Goal: Use online tool/utility: Utilize a website feature to perform a specific function

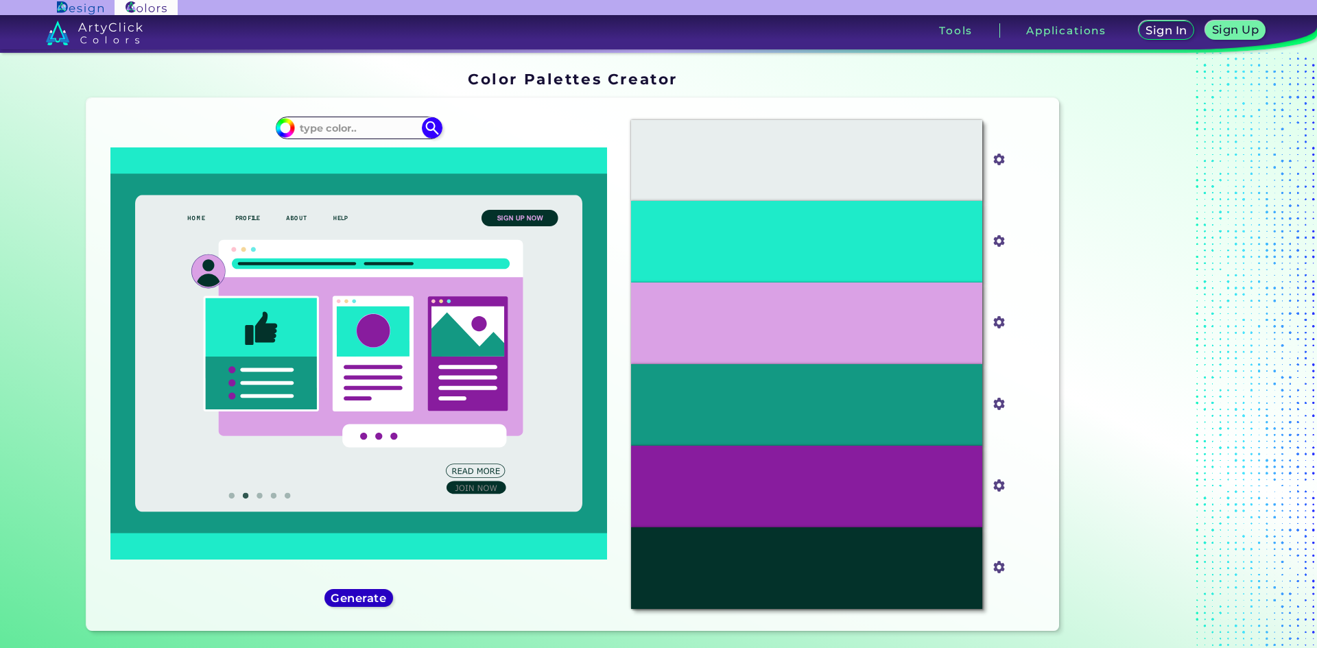
click at [352, 600] on h5 "Generate" at bounding box center [358, 598] width 54 height 11
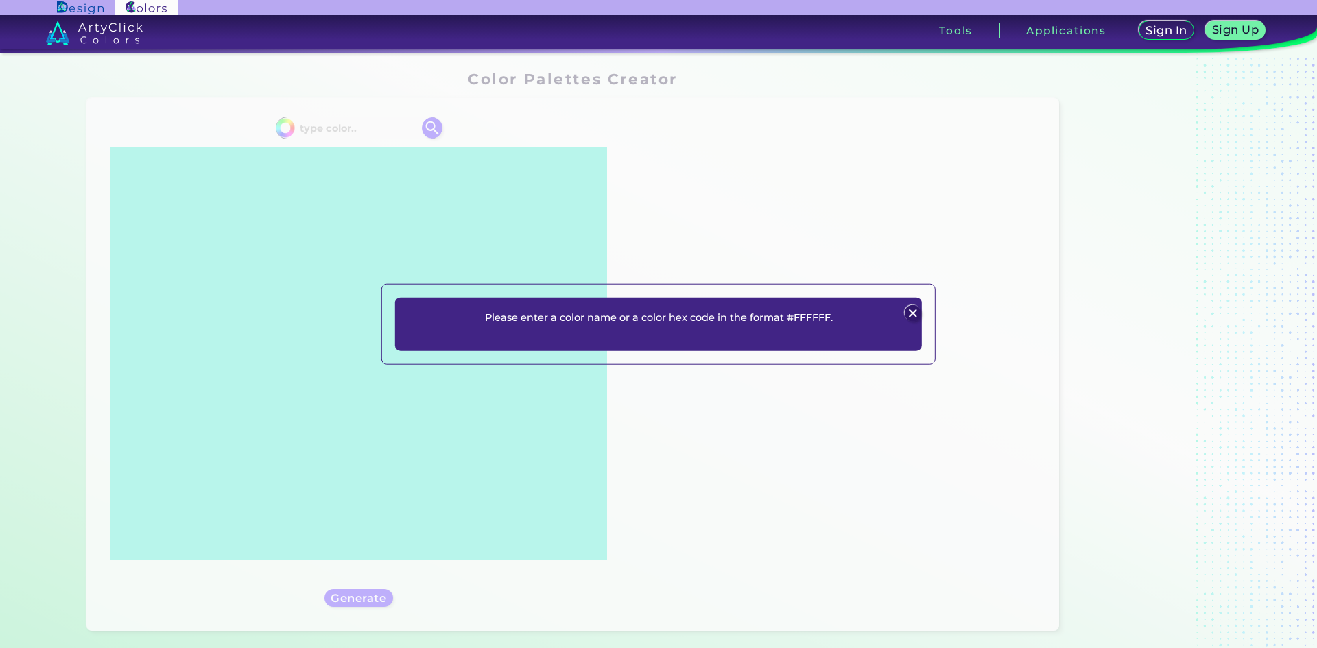
click at [919, 307] on img at bounding box center [912, 313] width 16 height 16
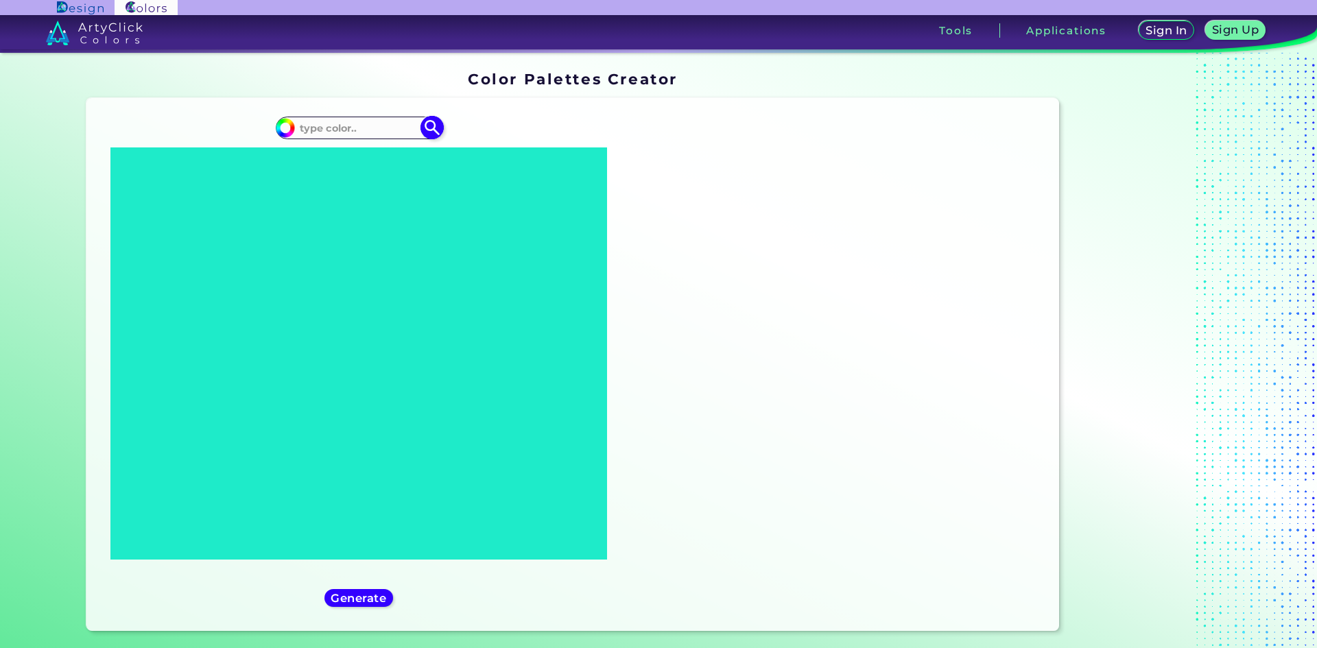
click at [430, 124] on img at bounding box center [432, 128] width 24 height 24
type input "#000000"
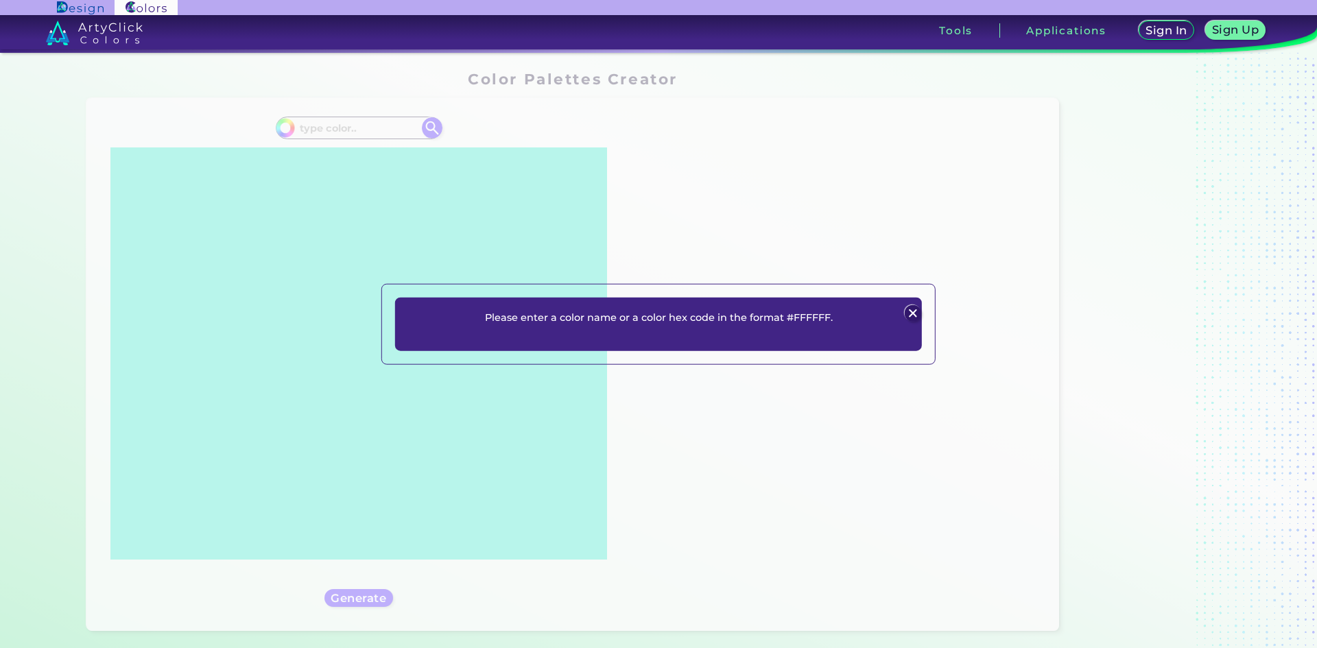
click at [929, 320] on div "Please enter a color name or a color hex code in the format #FFFFFF. Plans Sign…" at bounding box center [658, 324] width 554 height 82
click at [912, 302] on div "Please enter a color name or a color hex code in the format #FFFFFF. Plans Sign…" at bounding box center [658, 324] width 527 height 54
click at [913, 316] on img at bounding box center [912, 313] width 16 height 16
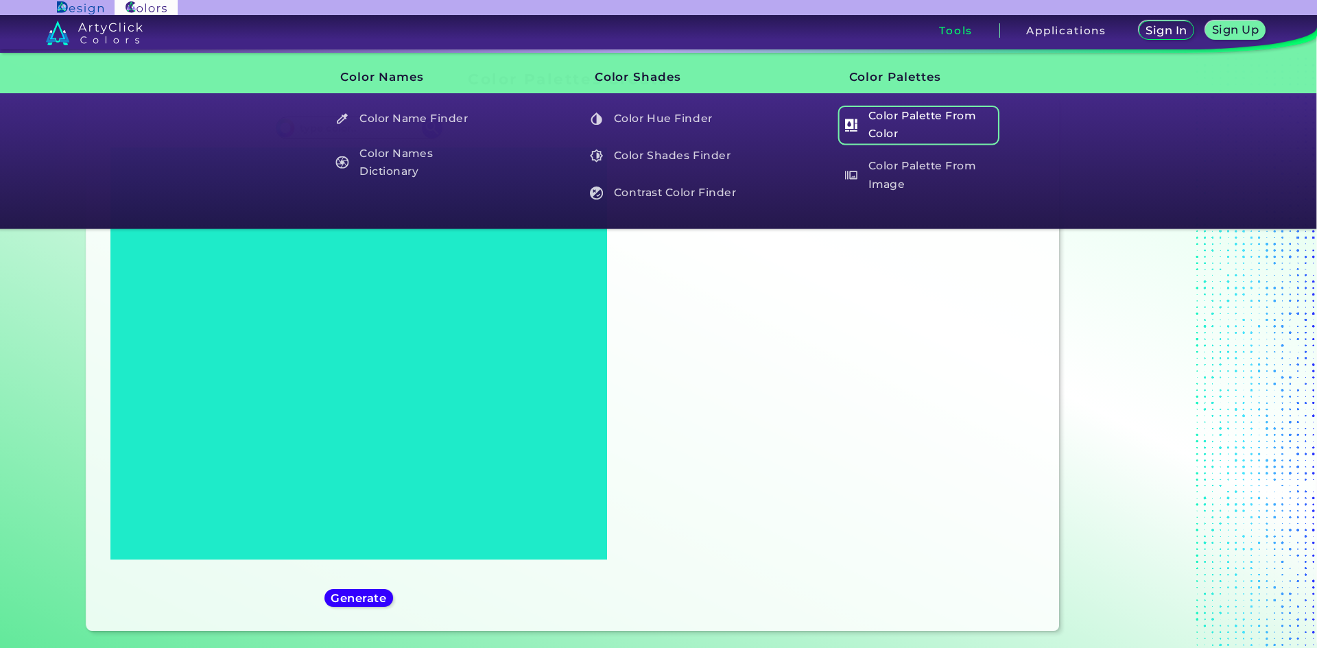
click at [904, 126] on h5 "Color Palette From Color" at bounding box center [918, 125] width 161 height 39
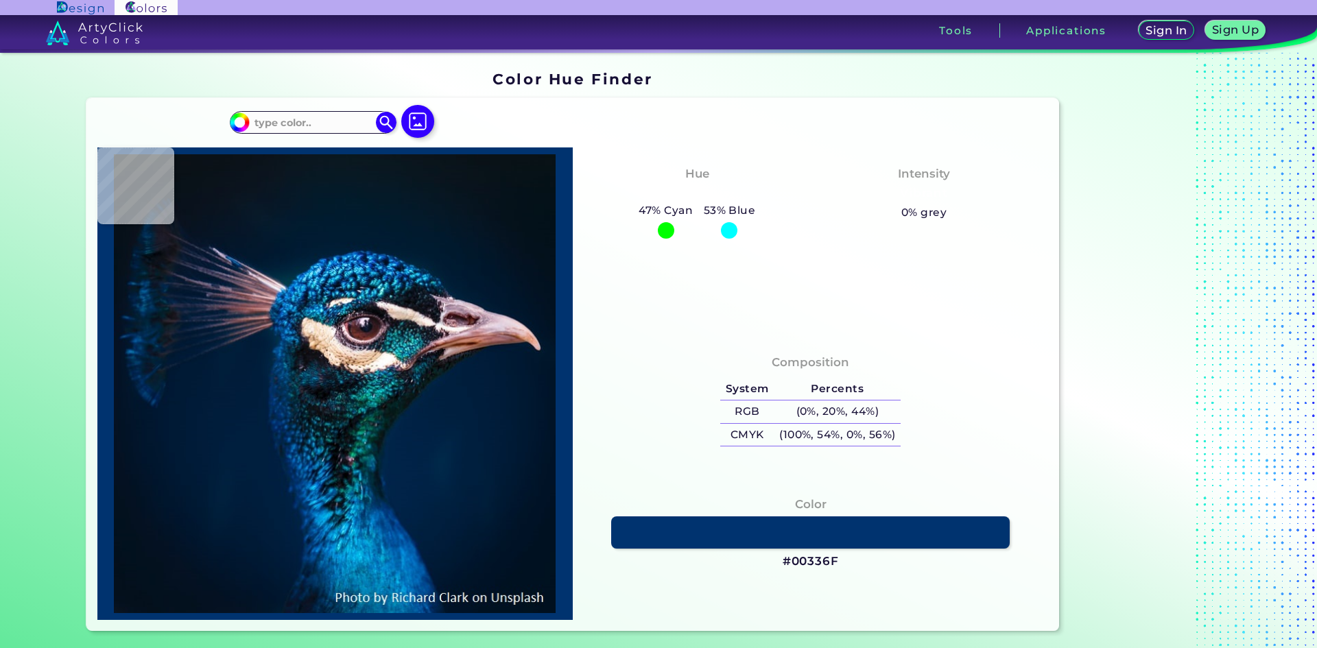
type input "#000000"
type input "#051117"
type input "#041117"
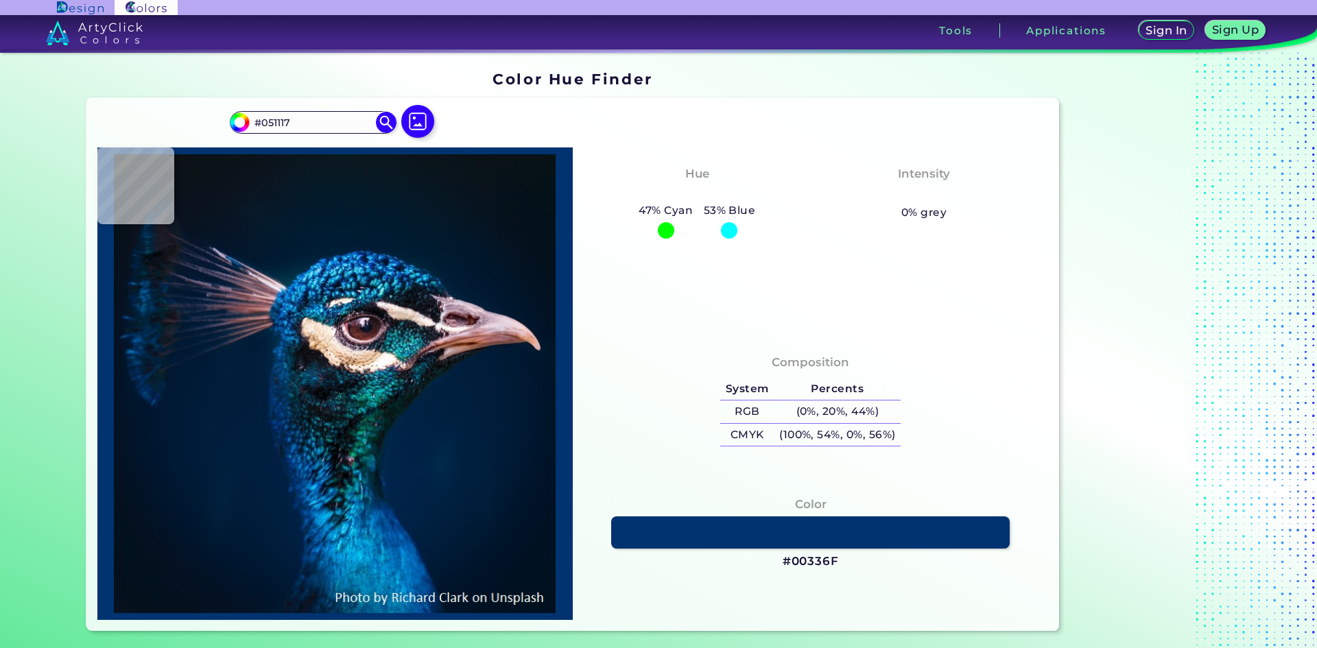
type input "#041117"
type input "#061117"
type input "#051118"
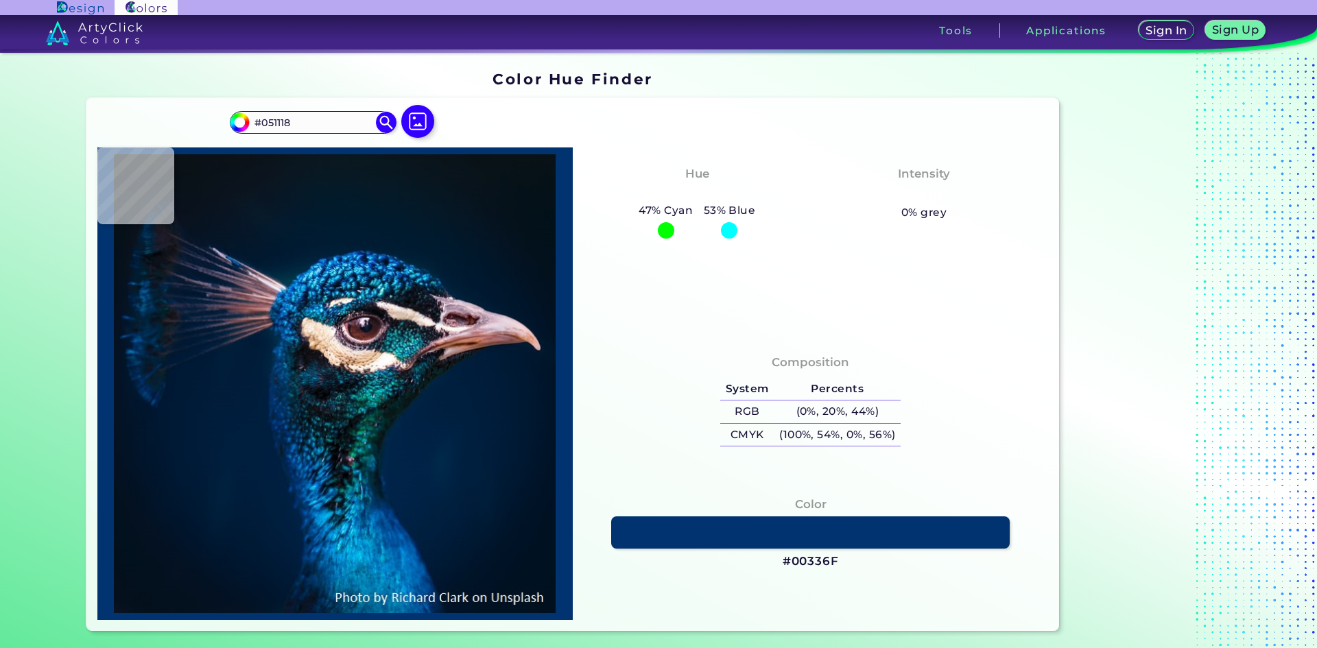
type input "#04111a"
type input "#04111A"
type input "#041119"
type input "#04111a"
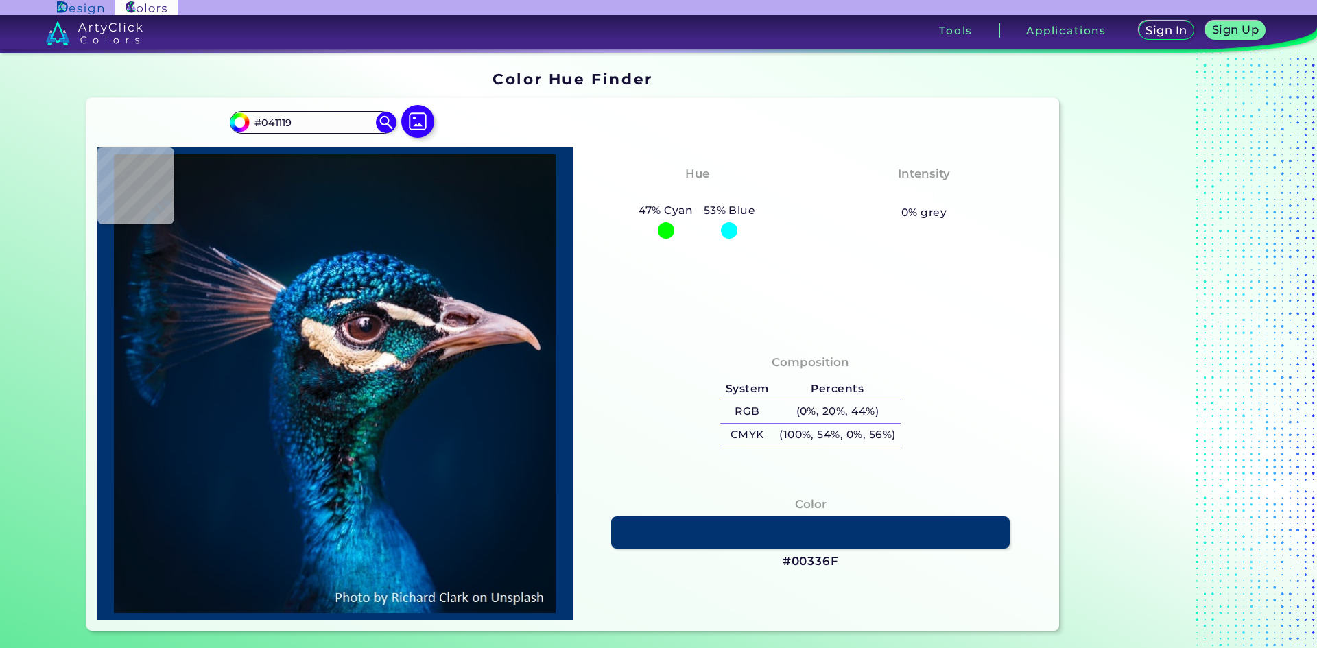
type input "#04111A"
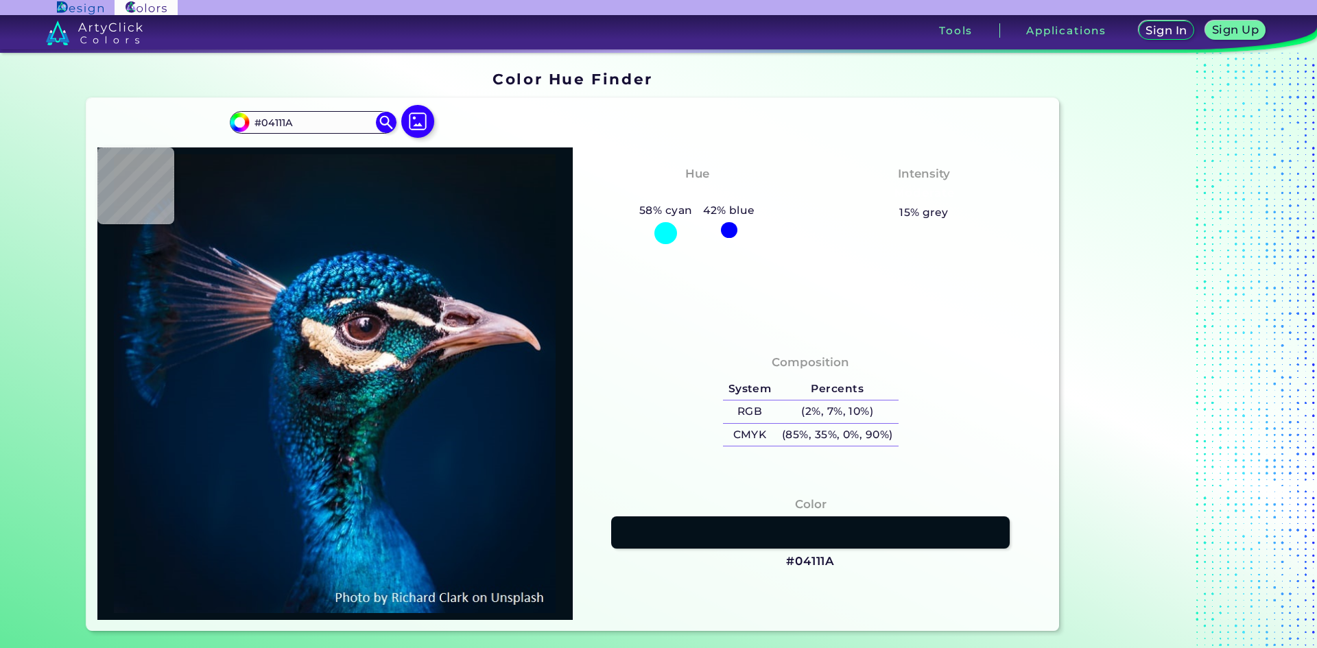
type input "#05121a"
type input "#05121A"
type input "#05121b"
type input "#05121B"
type input "#06121e"
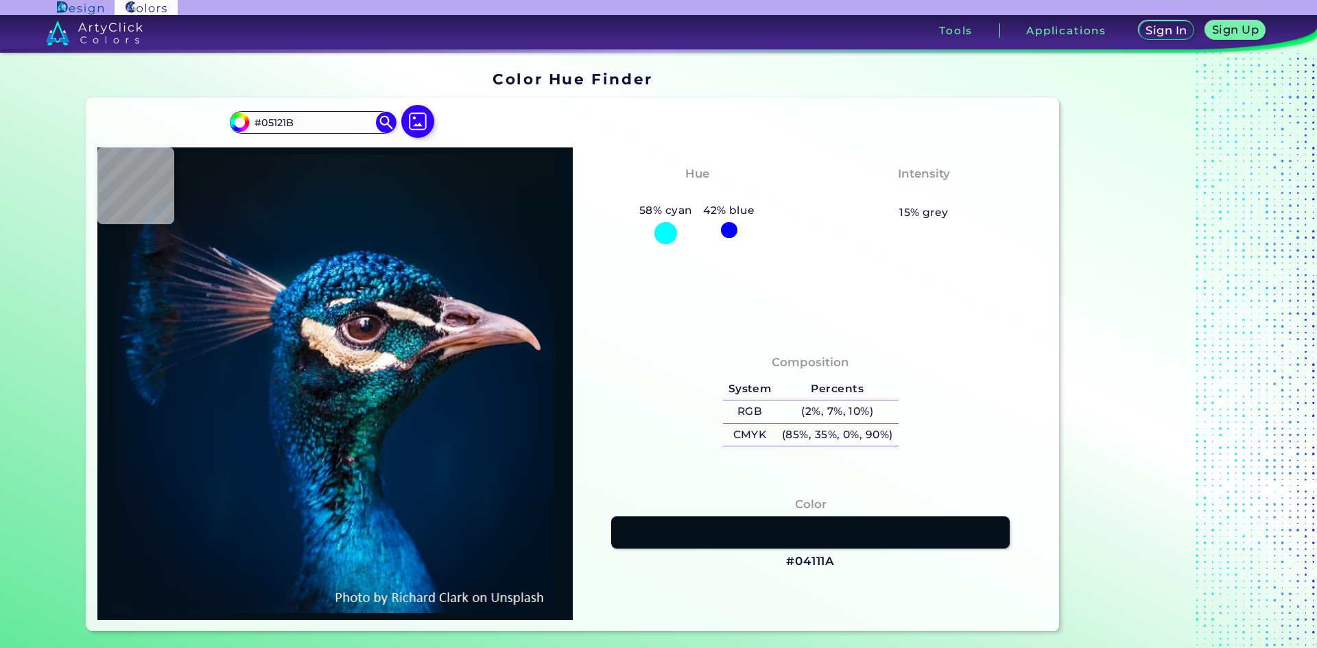
type input "#06121E"
type input "#051320"
type input "#061421"
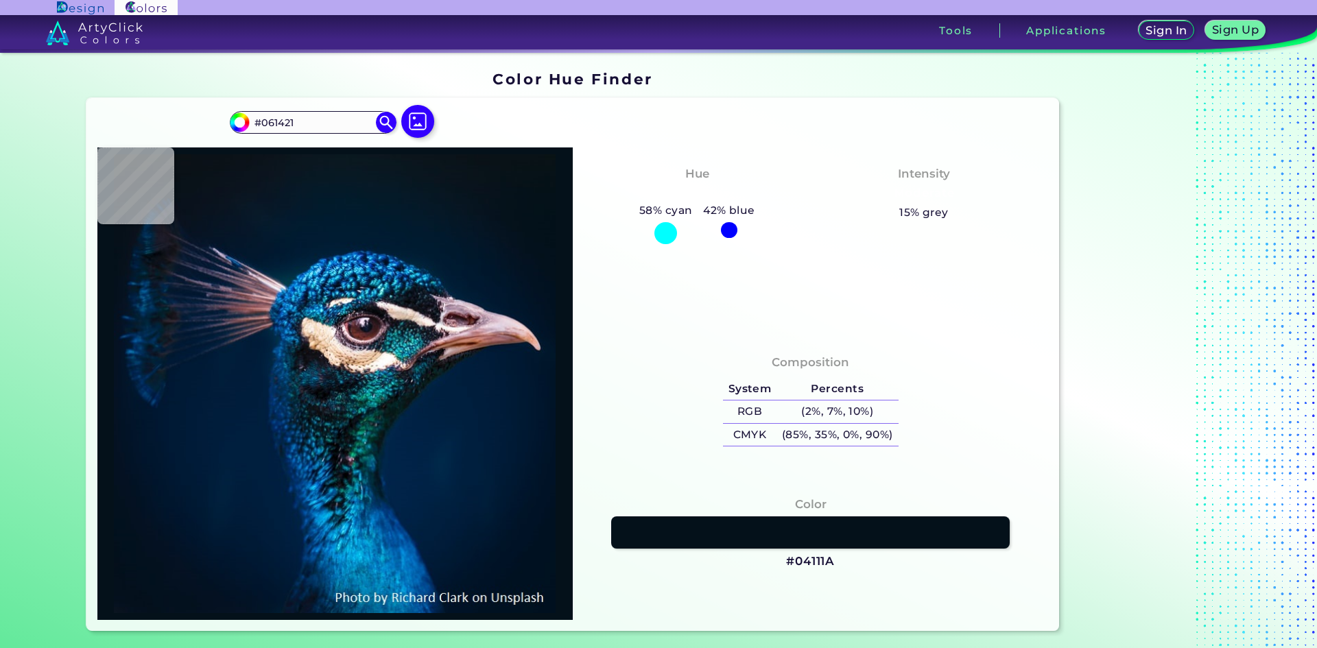
type input "#051421"
type input "#051524"
type input "#051424"
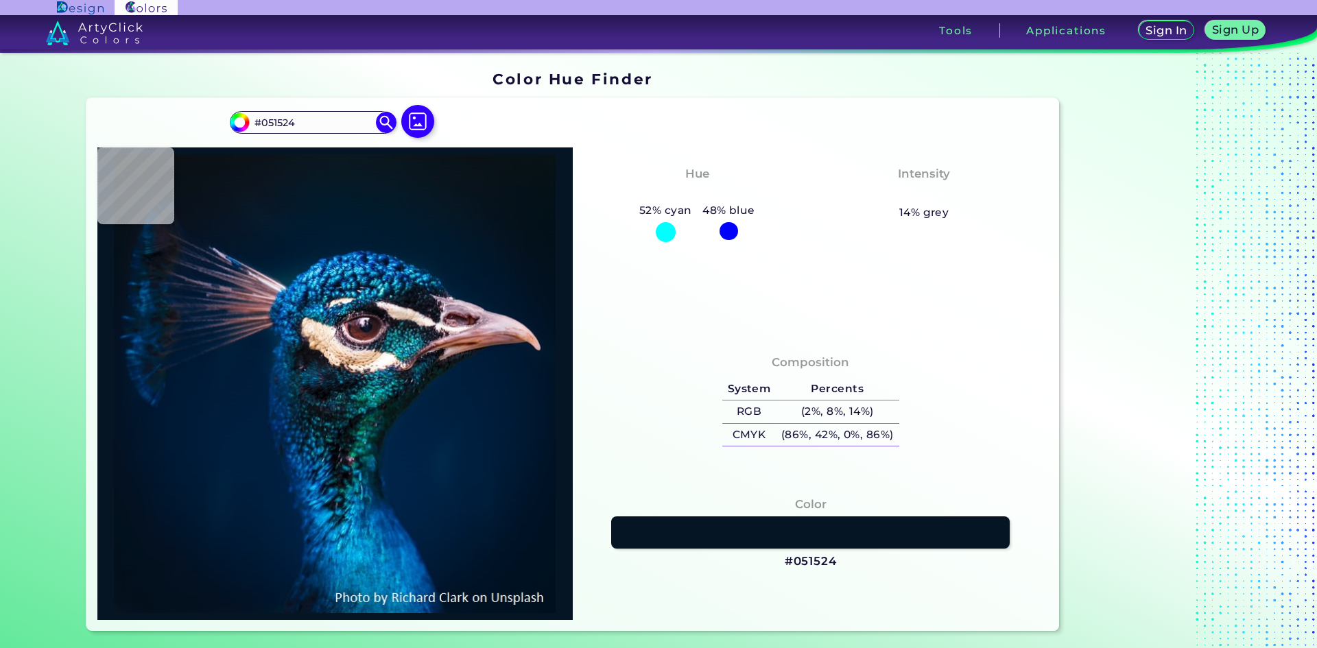
type input "#051424"
type input "#051524"
type input "#031424"
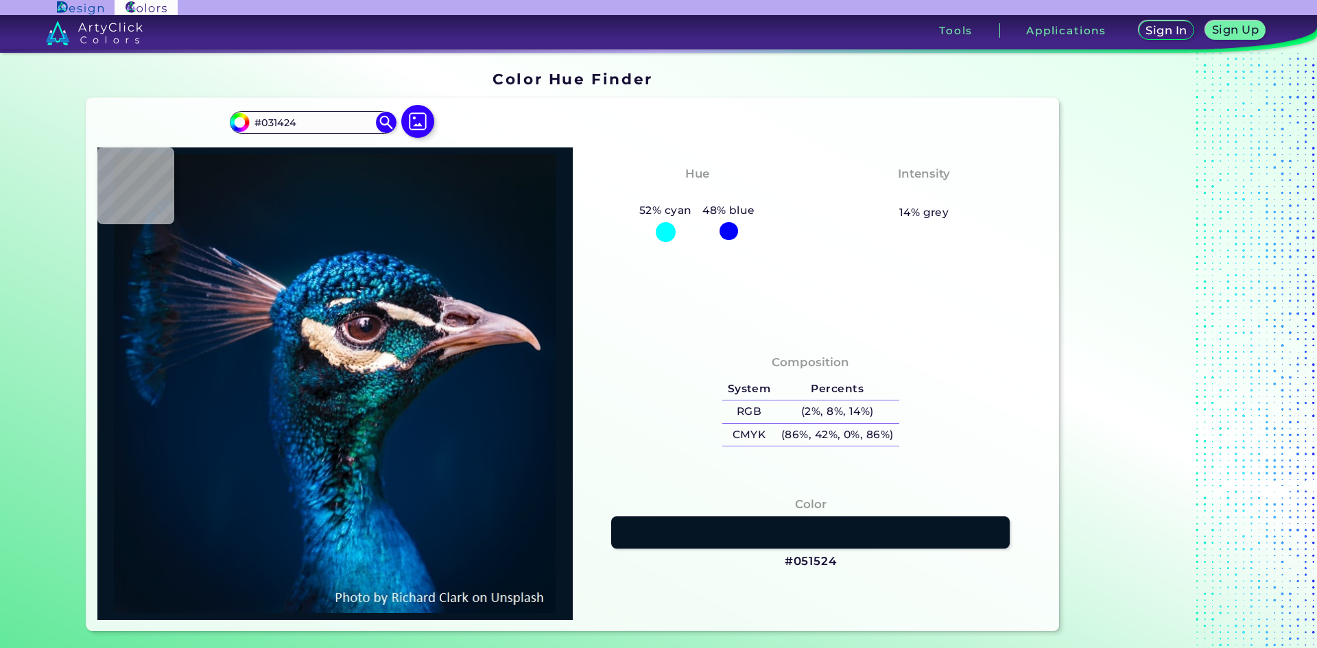
type input "#031525"
type input "#041726"
type input "#041627"
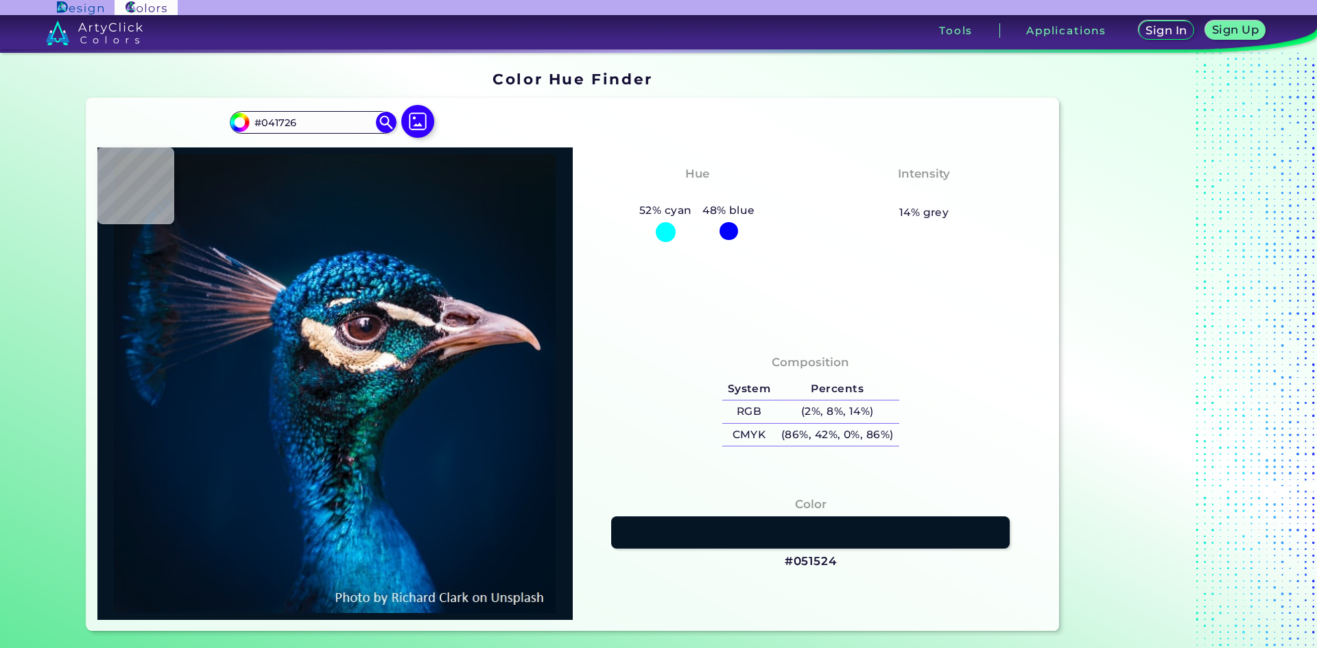
type input "#041627"
type input "#041728"
type input "#02172a"
type input "#02172A"
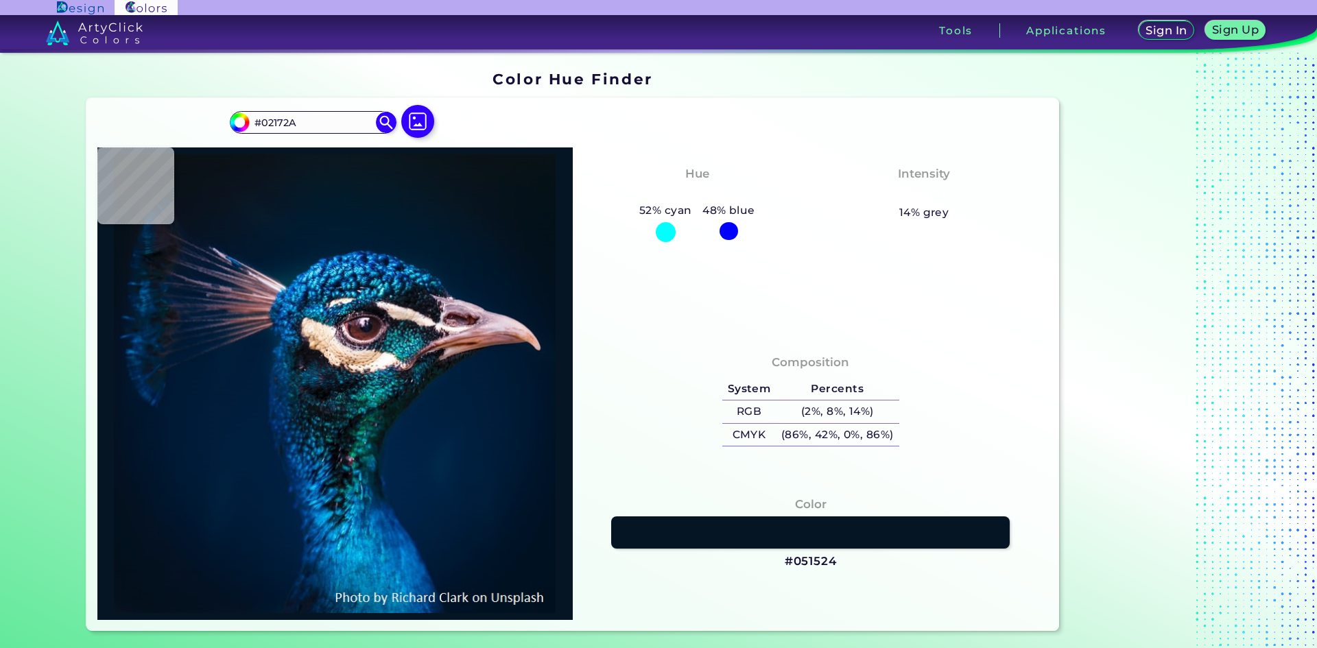
type input "#01182a"
type input "#01182A"
type input "#00192d"
type input "#00192D"
type input "#001a31"
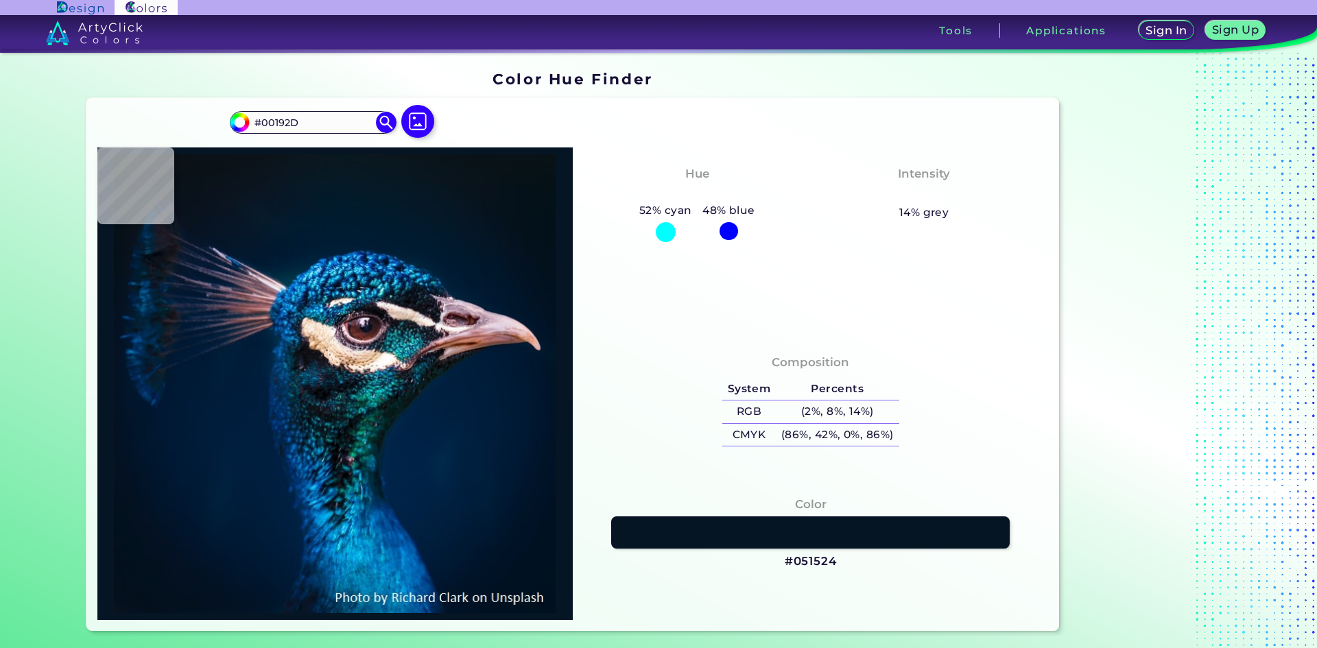
type input "#001A31"
type input "#011b32"
type input "#011B32"
type input "#001e35"
type input "#001E35"
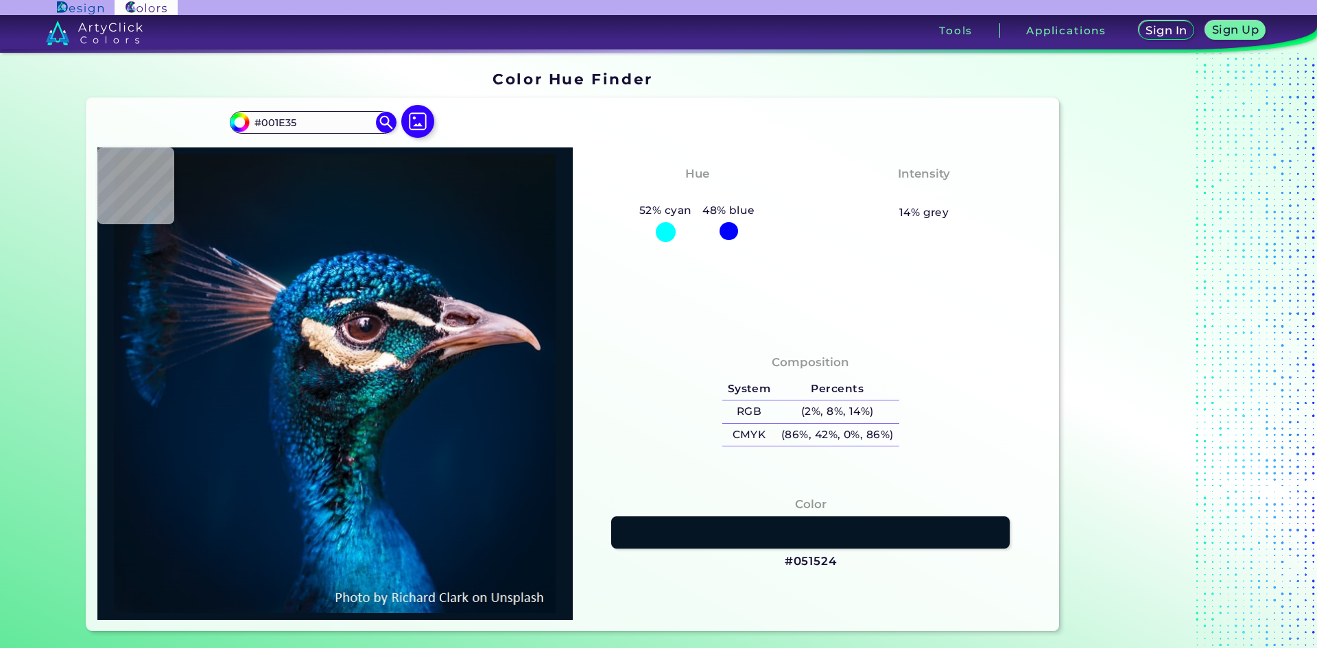
type input "#013f6c"
type input "#013F6C"
type input "#0b1b31"
type input "#0B1B31"
type input "#151e2e"
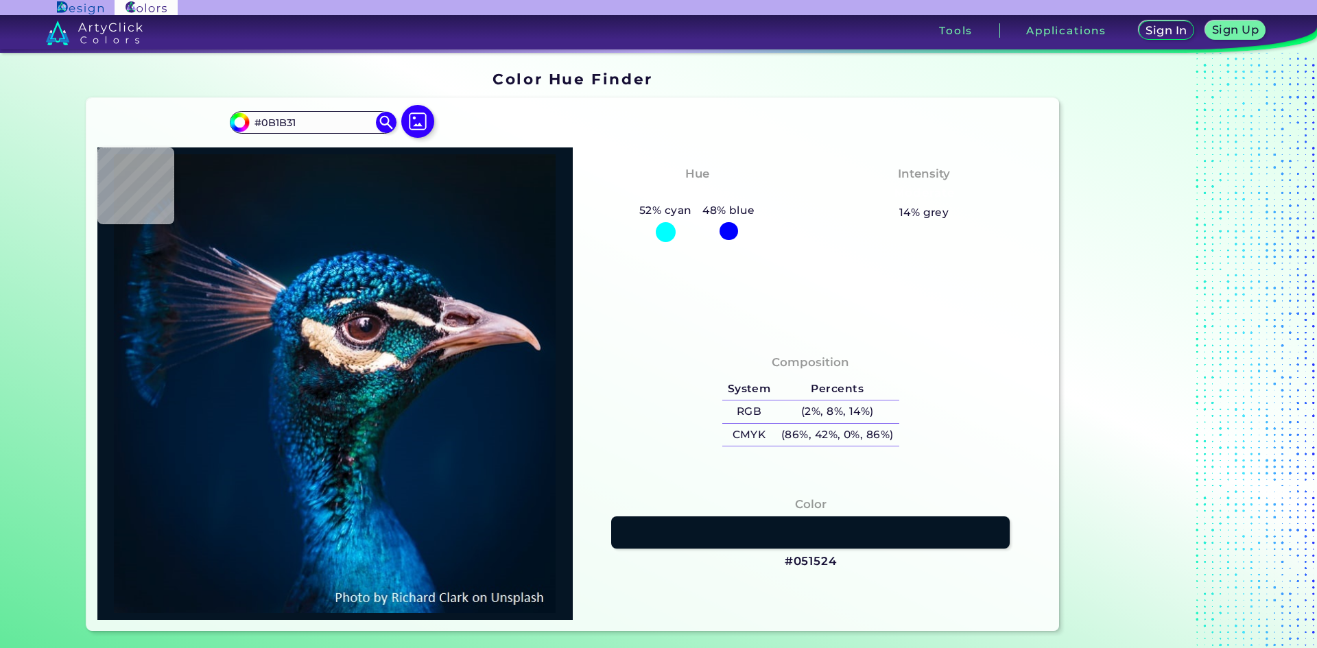
type input "#151E2E"
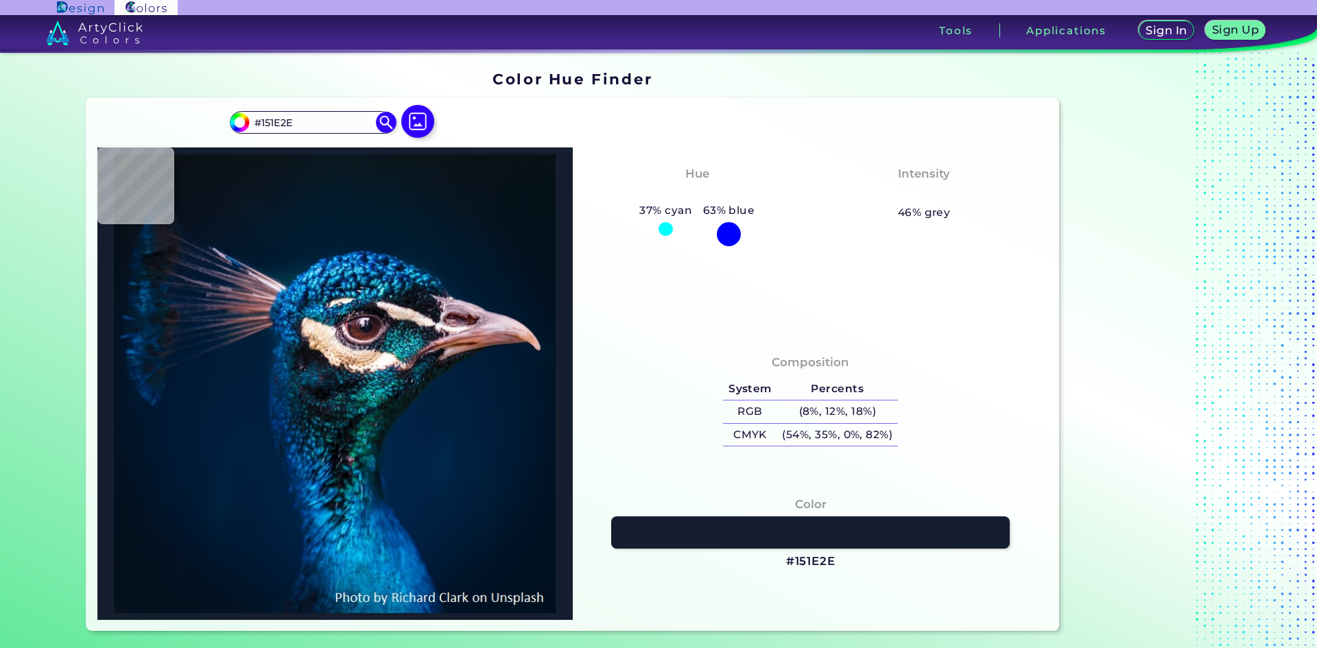
type input "#141724"
type input "#0f131c"
type input "#0F131C"
type input "#e3d6d3"
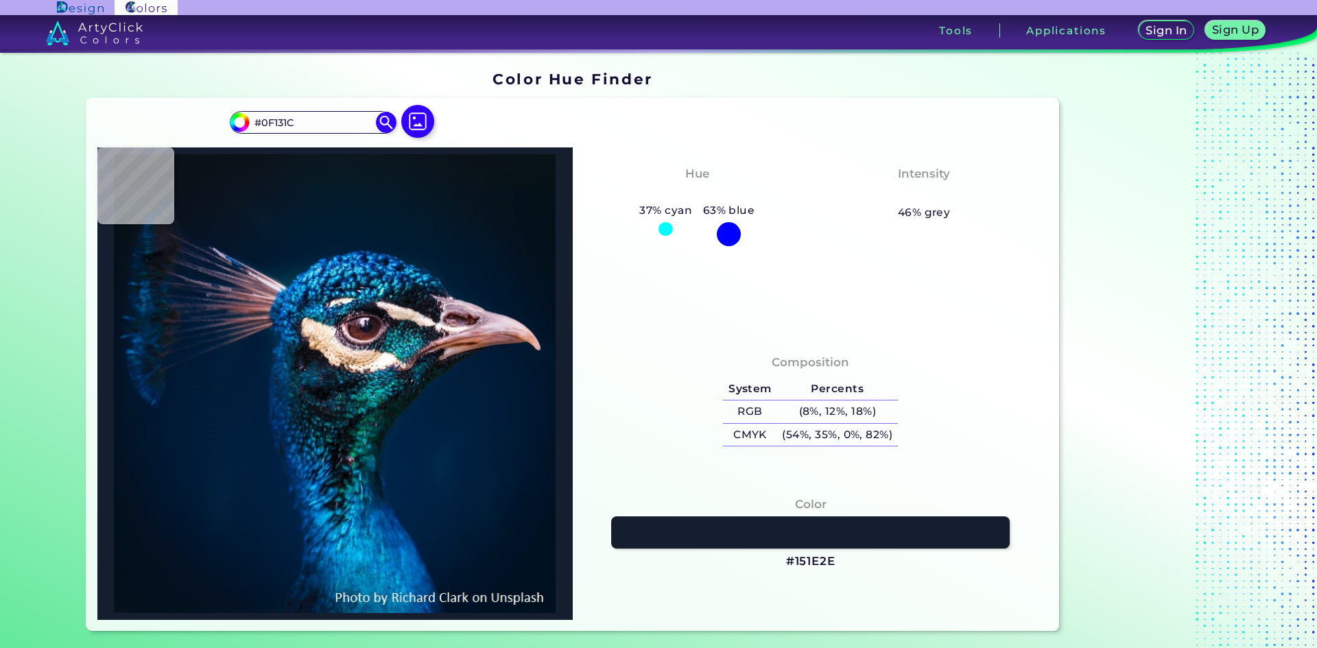
type input "#E3D6D3"
type input "#aea29d"
type input "#AEA29D"
type input "#0b1319"
type input "#0B1319"
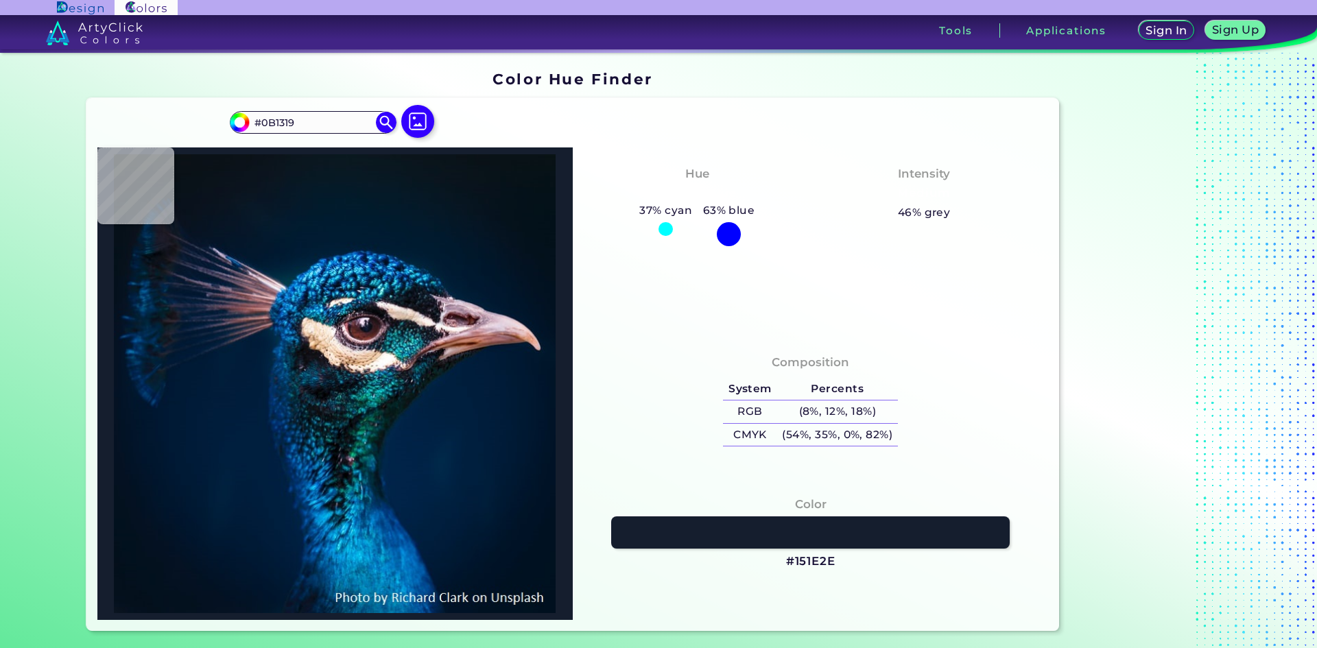
type input "#18465a"
type input "#18465A"
type input "#0f4c5c"
type input "#0F4C5C"
type input "#429ca9"
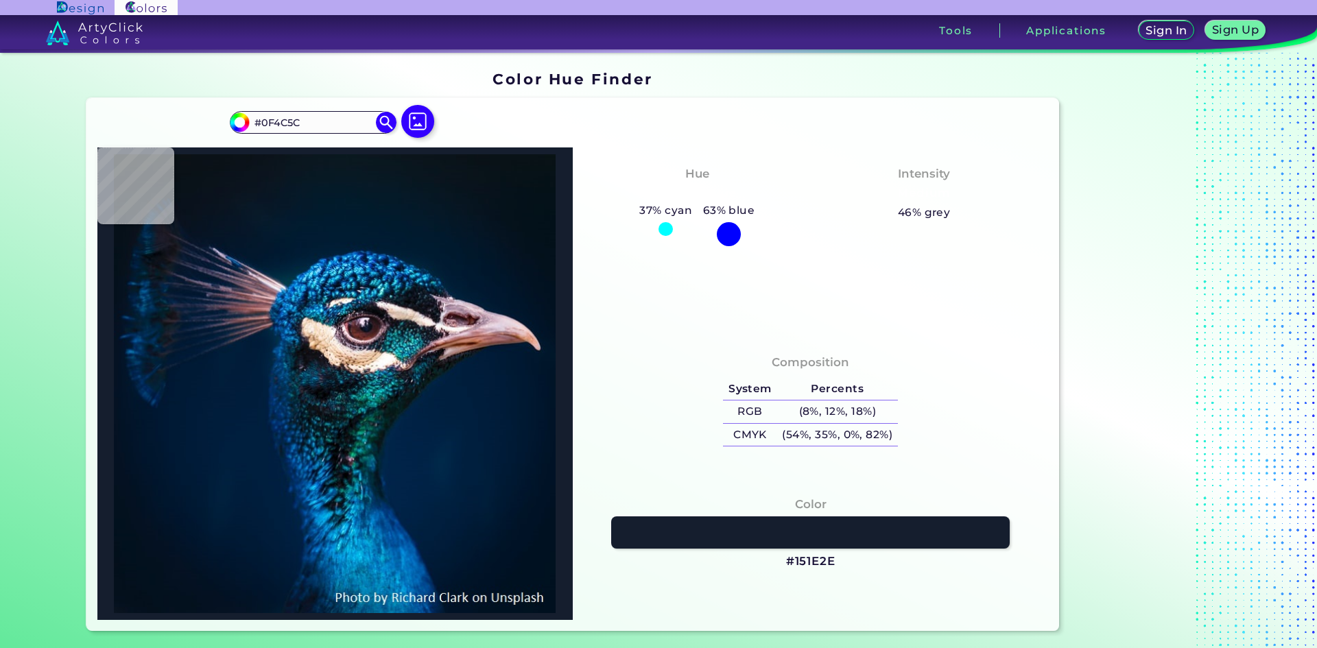
type input "#429CA9"
type input "#347986"
type input "#749990"
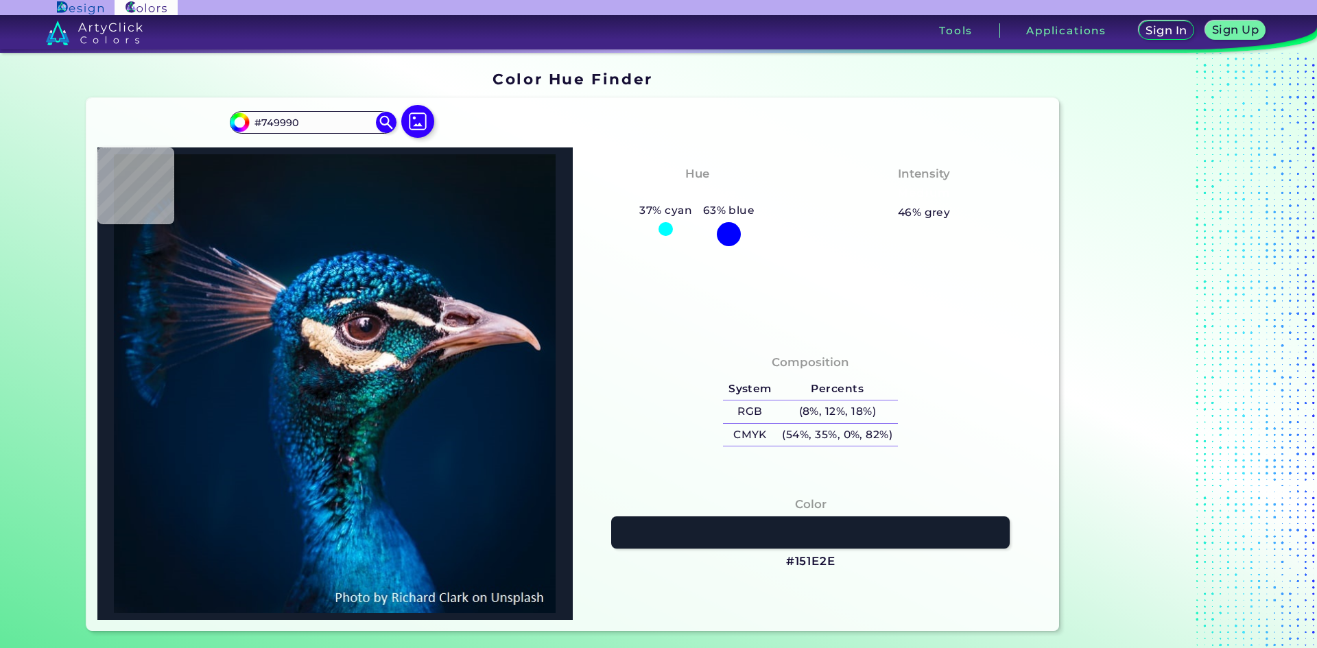
type input "#fefdf9"
type input "#FEFDF9"
type input "#faf8f5"
type input "#FAF8F5"
type input "#f4ece5"
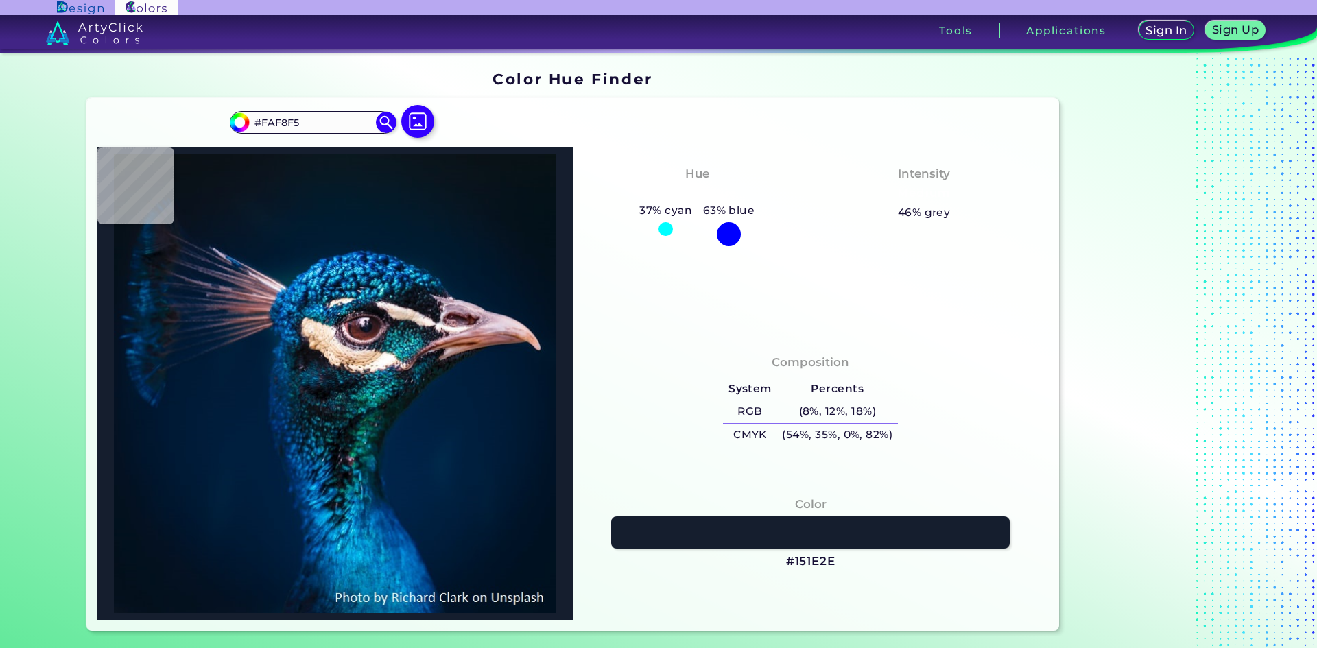
type input "#F4ECE5"
type input "#f9faf3"
type input "#F9FAF3"
type input "#b1a899"
type input "#B1A899"
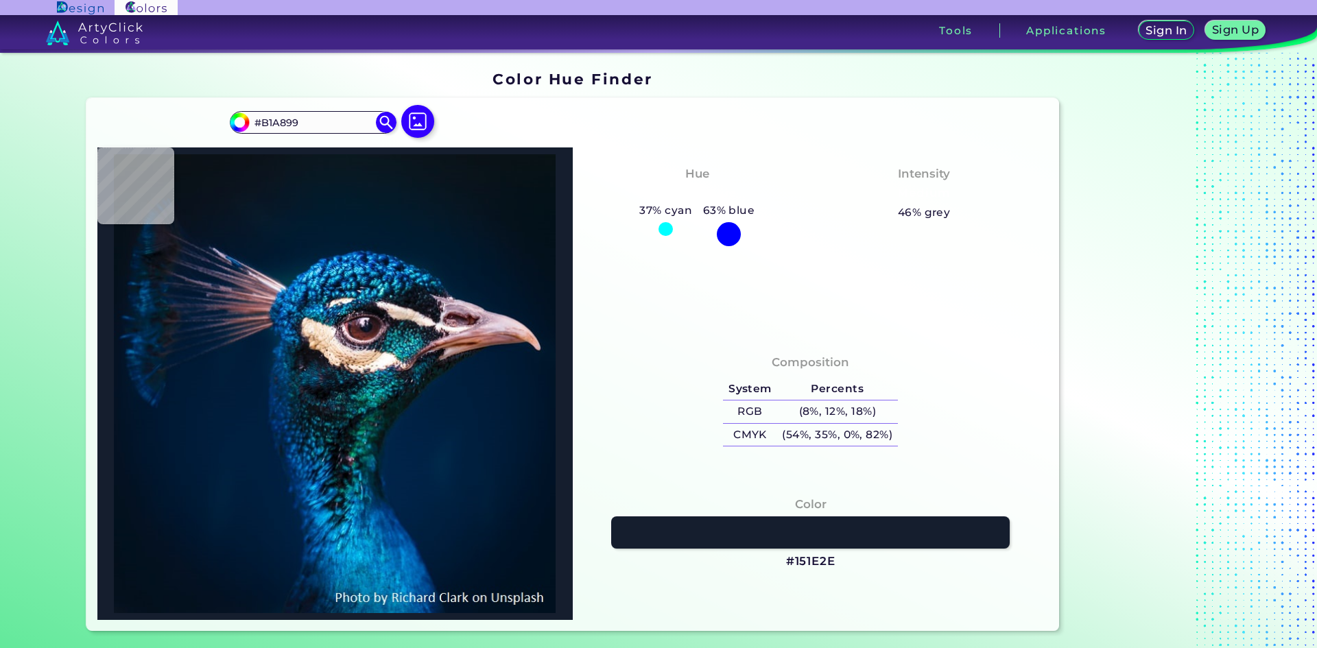
type input "#e1d4c5"
type input "#E1D4C5"
type input "#887073"
type input "#616464"
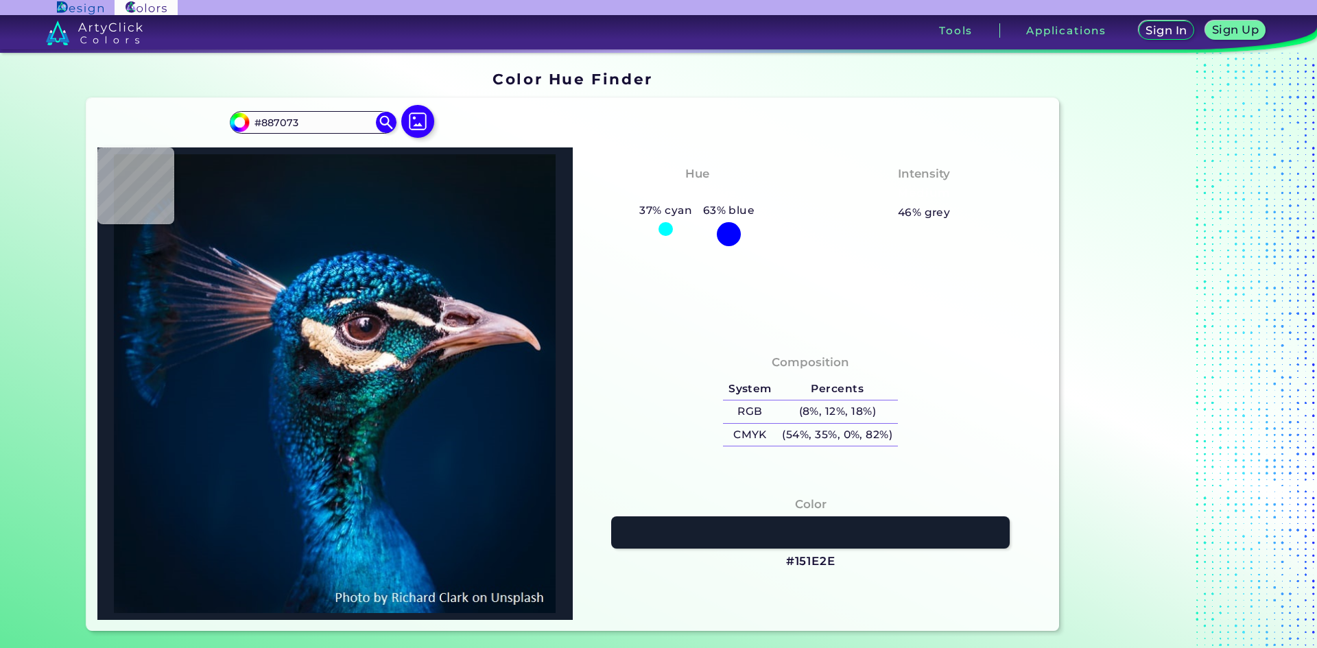
type input "#616464"
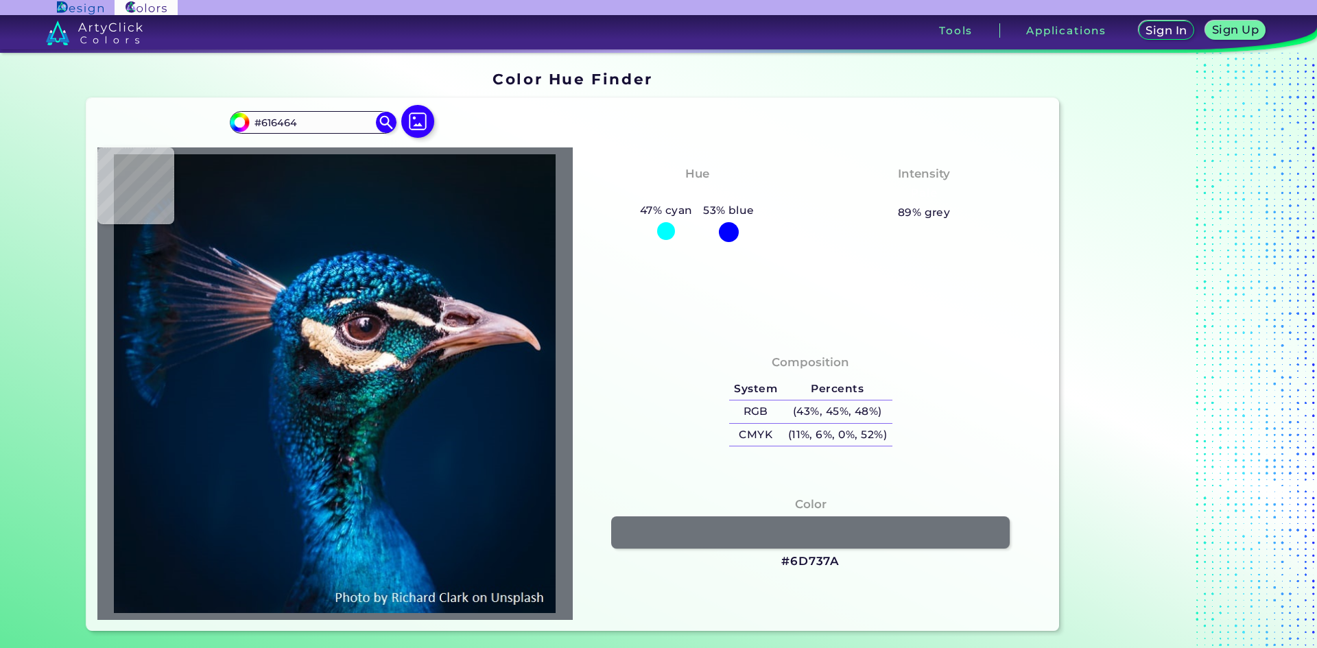
type input "#6d737a"
type input "#6D737A"
type input "#c7b3ac"
type input "#C7B3AC"
type input "#123142"
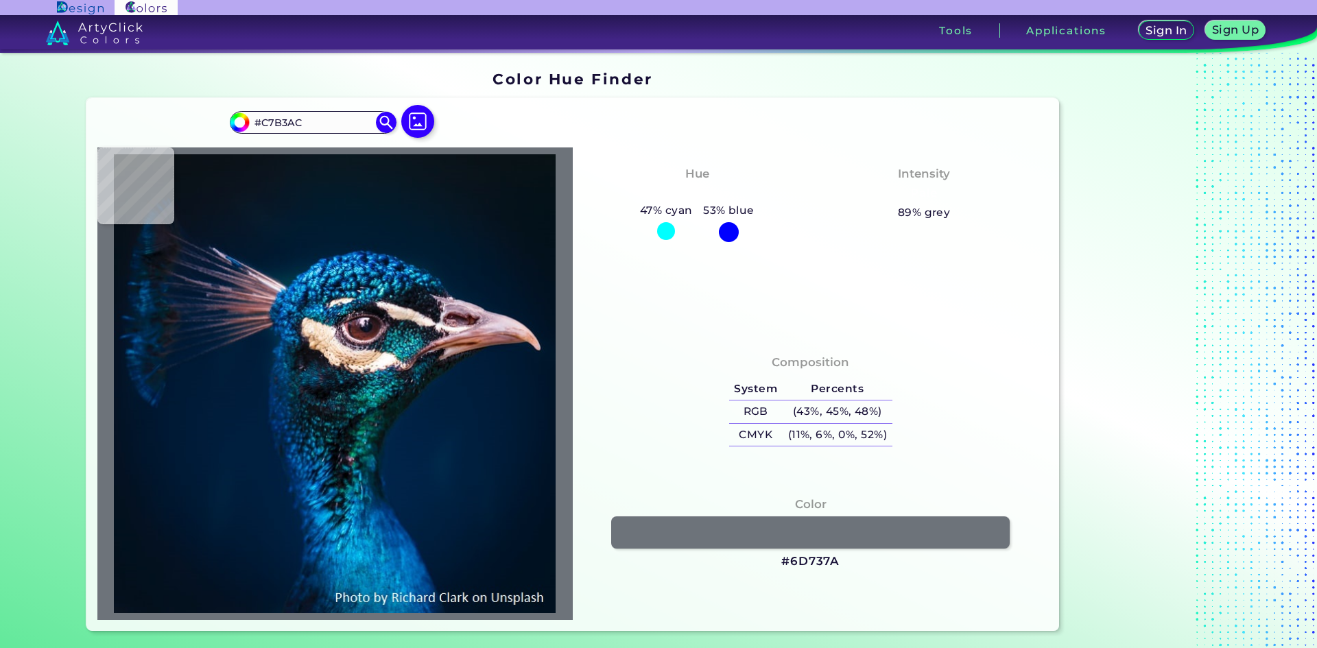
type input "#123142"
type input "#1a3f51"
type input "#1A3F51"
type input "#122435"
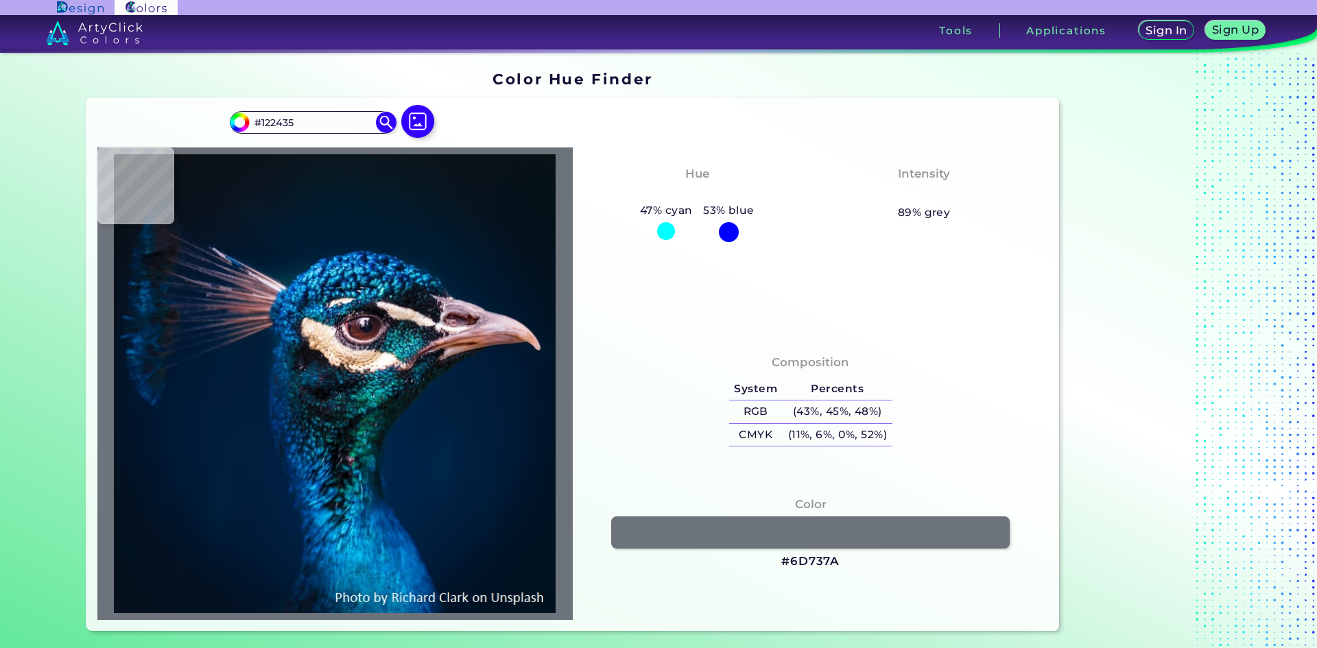
type input "#143c4a"
type input "#143C4A"
type input "#0f2d37"
type input "#0F2D37"
type input "#162935"
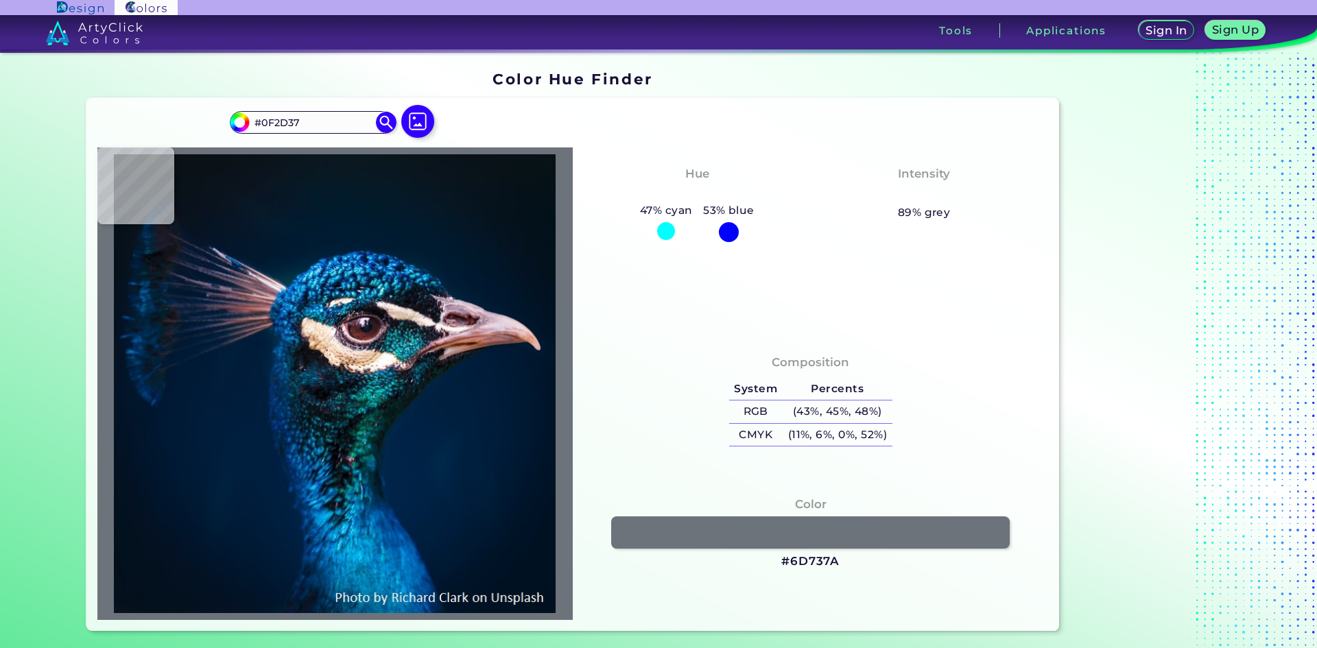
type input "#162935"
type input "#171c2b"
type input "#171C2B"
type input "#0b3748"
type input "#0B3748"
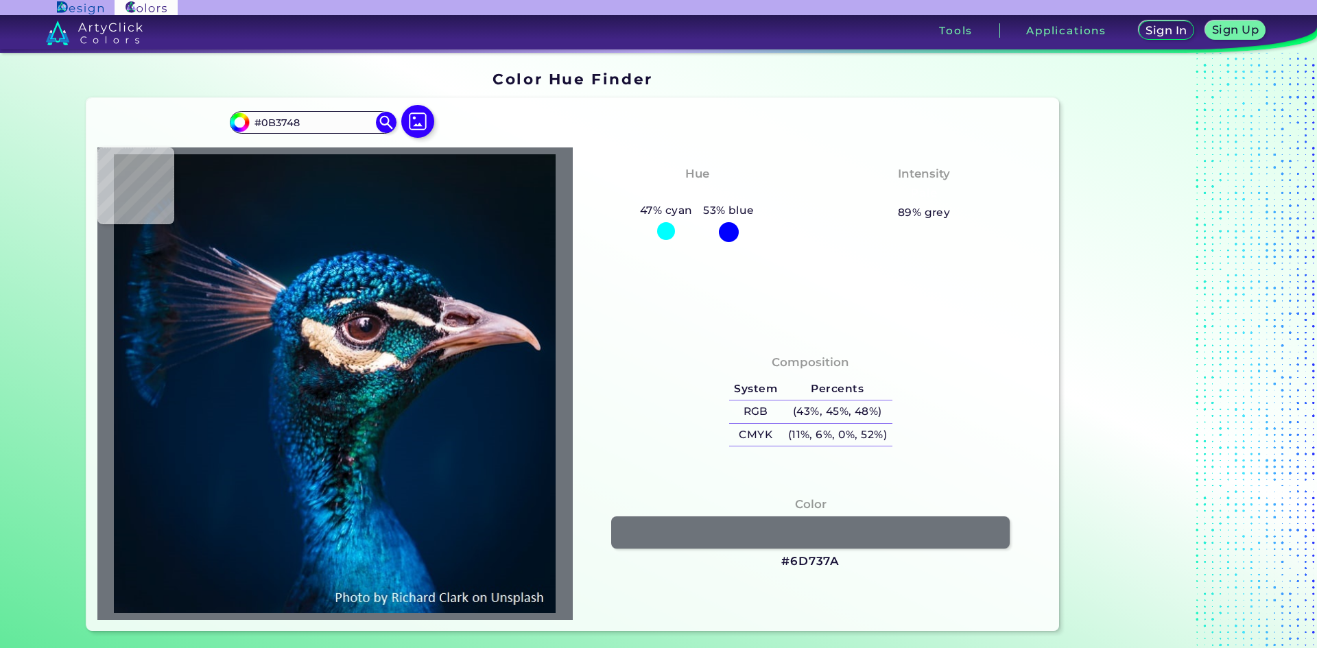
type input "#252c34"
type input "#252C34"
type input "#cab1a2"
type input "#CAB1A2"
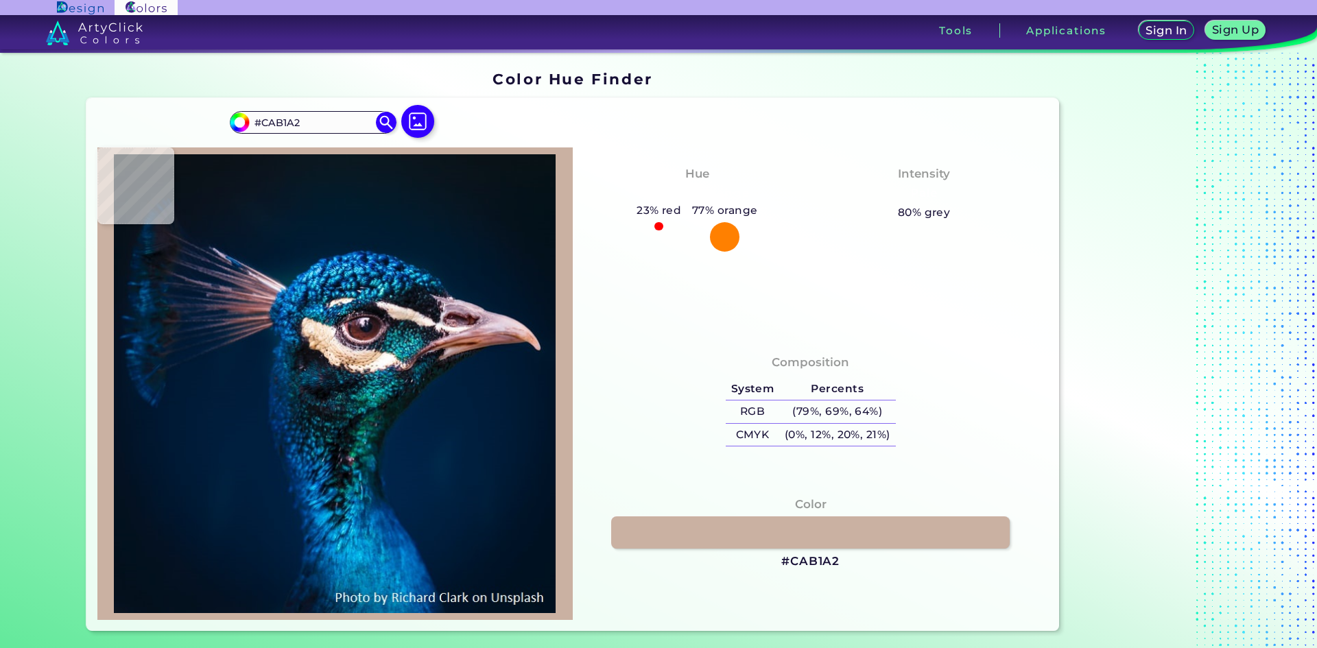
type input "#f5d7be"
type input "#F5D7BE"
type input "#fae9d4"
type input "#FAE9D4"
type input "#fddac0"
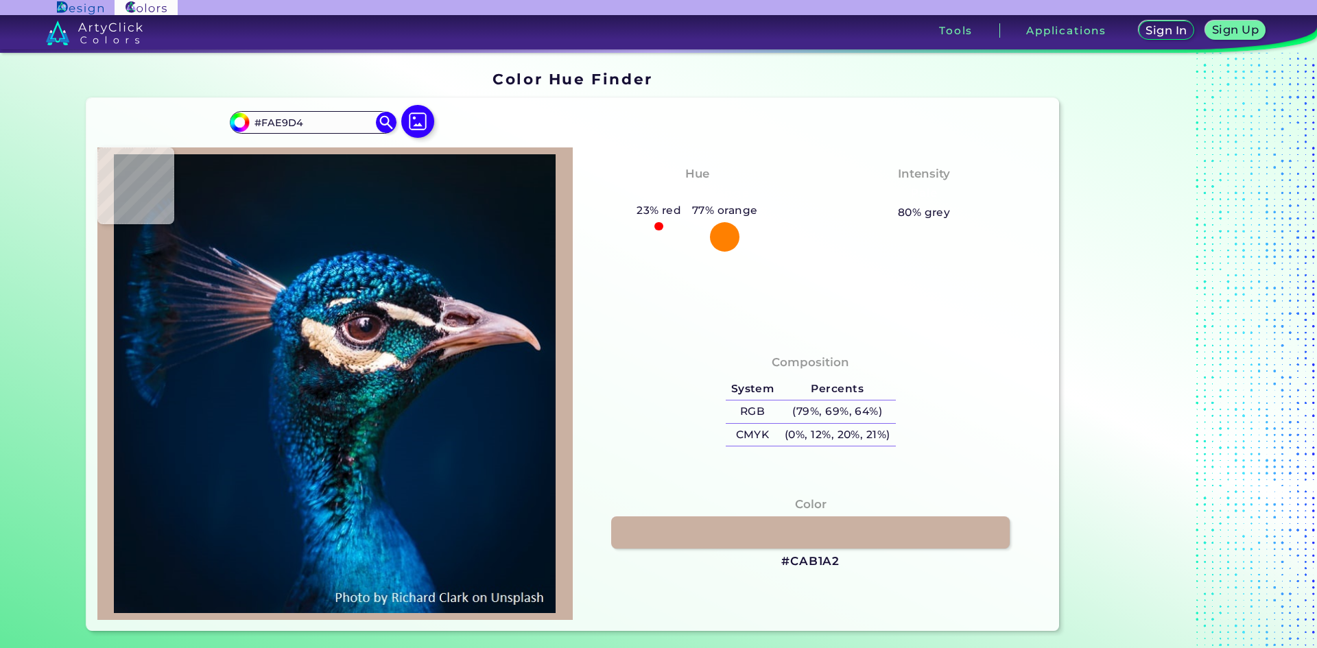
type input "#FDDAC0"
type input "#fcdcc6"
type input "#FCDCC6"
type input "#fddbc1"
type input "#FDDBC1"
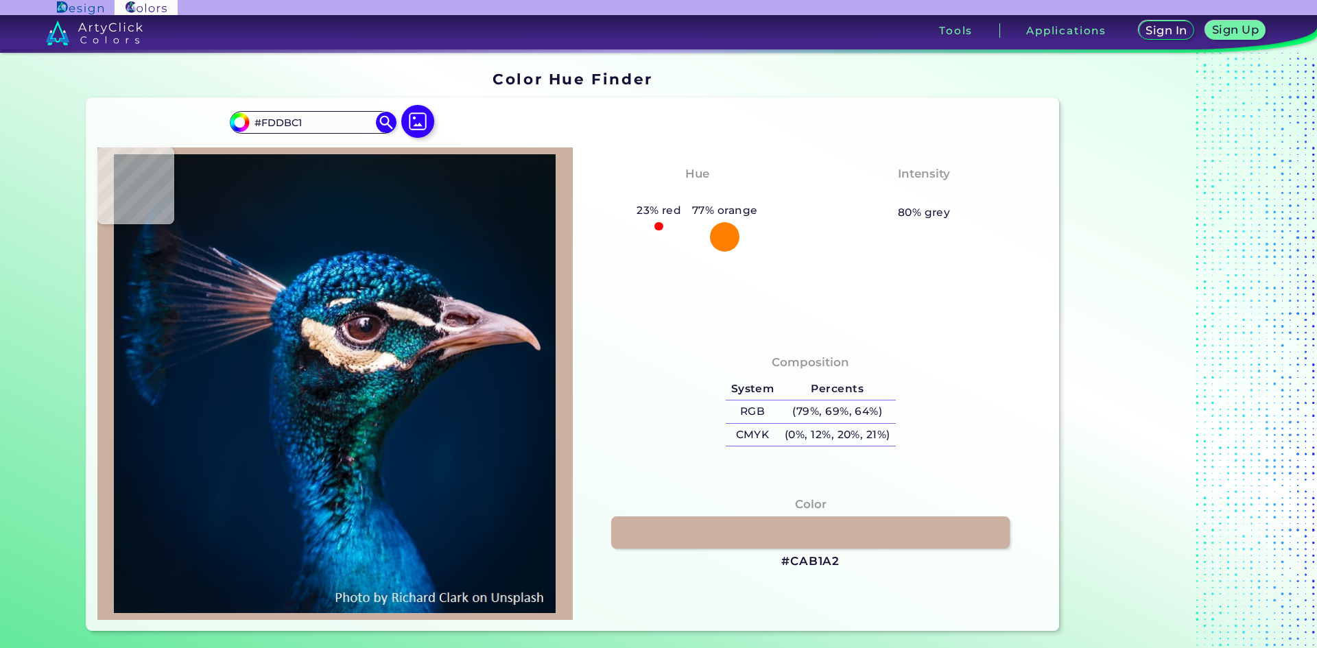
type input "#ddb59b"
type input "#DDB59B"
type input "#fdd5b9"
type input "#FDD5B9"
type input "#ebbfa2"
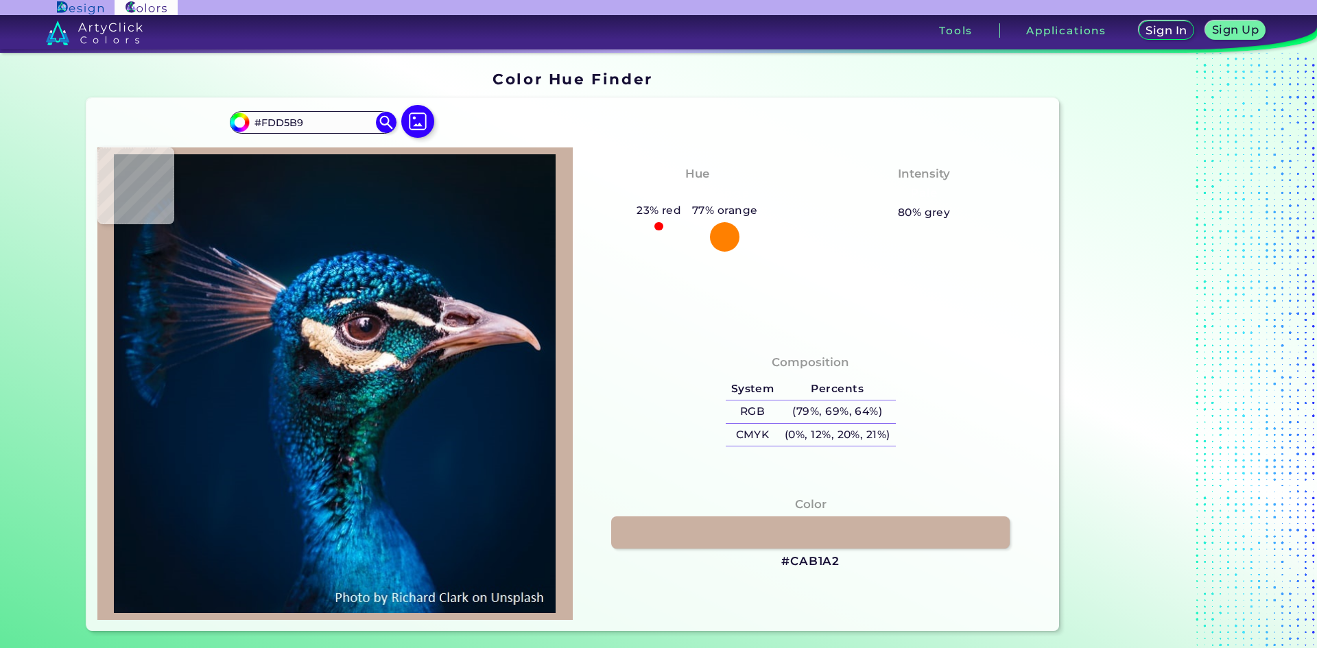
type input "#EBBFA2"
type input "#c49a7c"
type input "#C49A7C"
type input "#caa080"
type input "#CAA080"
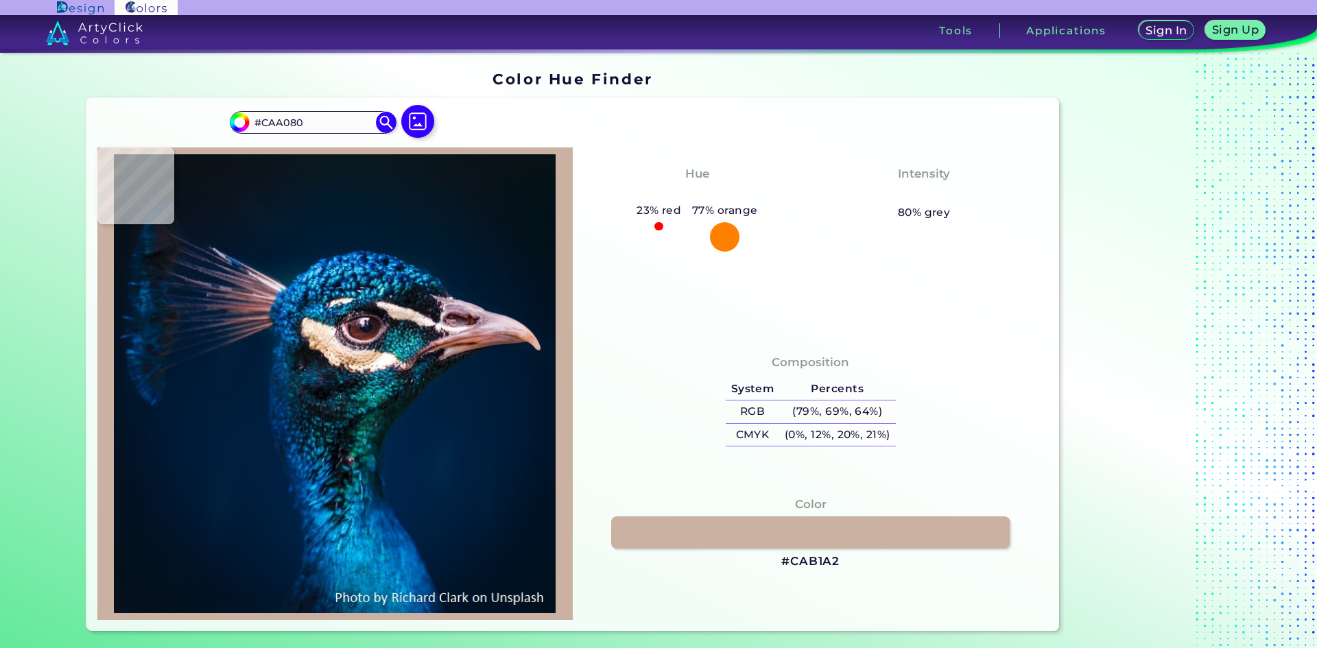
type input "#f8cca9"
type input "#F8CCA9"
type input "#d5a880"
type input "#D5A880"
type input "#f4c9a8"
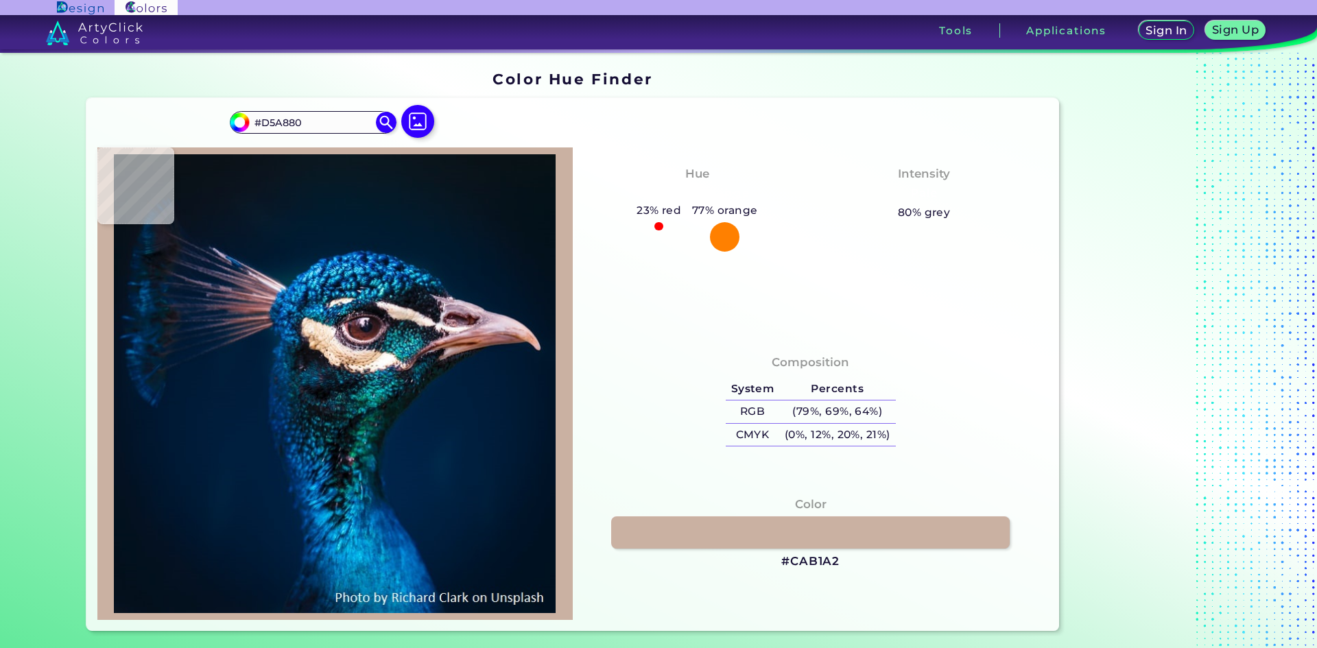
type input "#F4C9A8"
type input "#fbdcc8"
type input "#FBDCC8"
type input "#ebcaab"
type input "#EBCAAB"
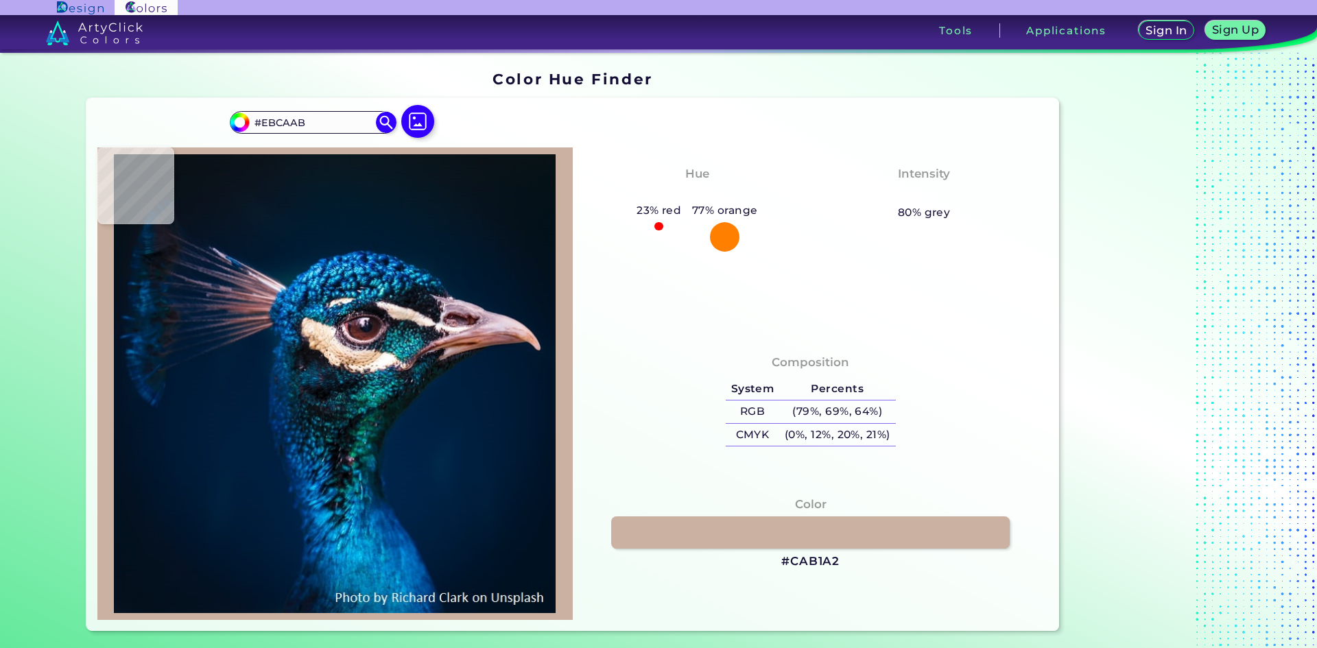
type input "#e8caae"
type input "#E8CAAE"
type input "#efd1b7"
type input "#EFD1B7"
type input "#fee8d5"
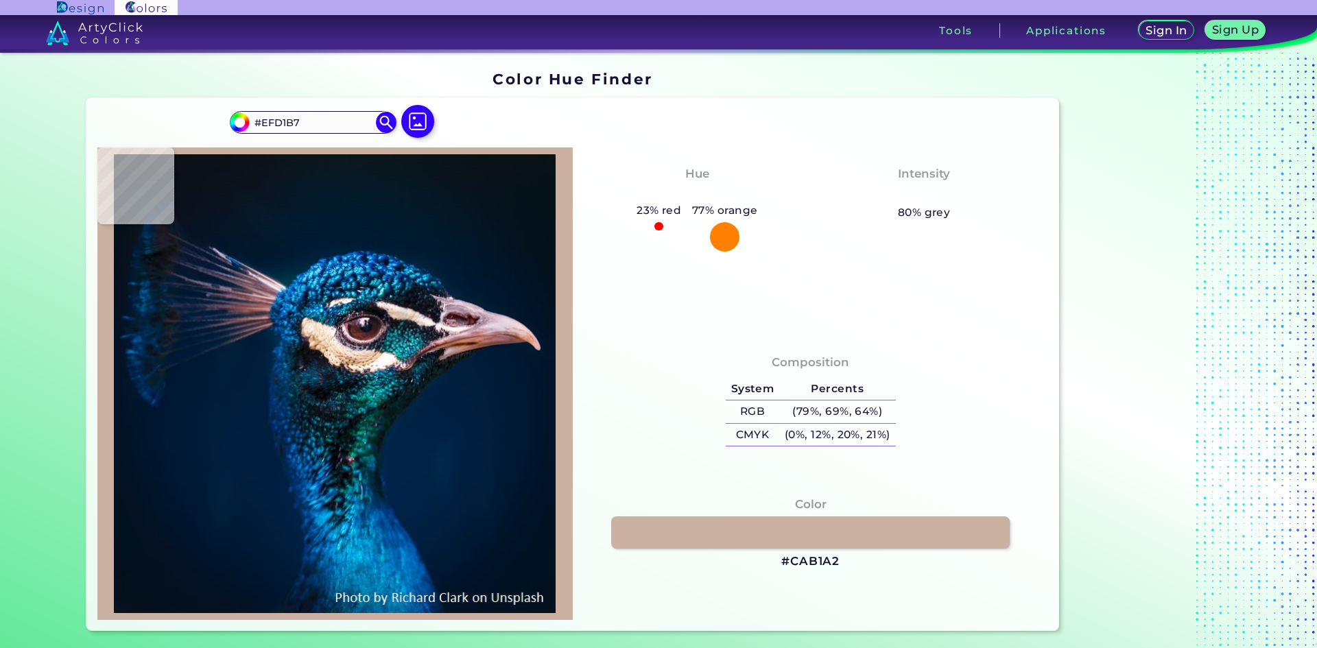
type input "#FEE8D5"
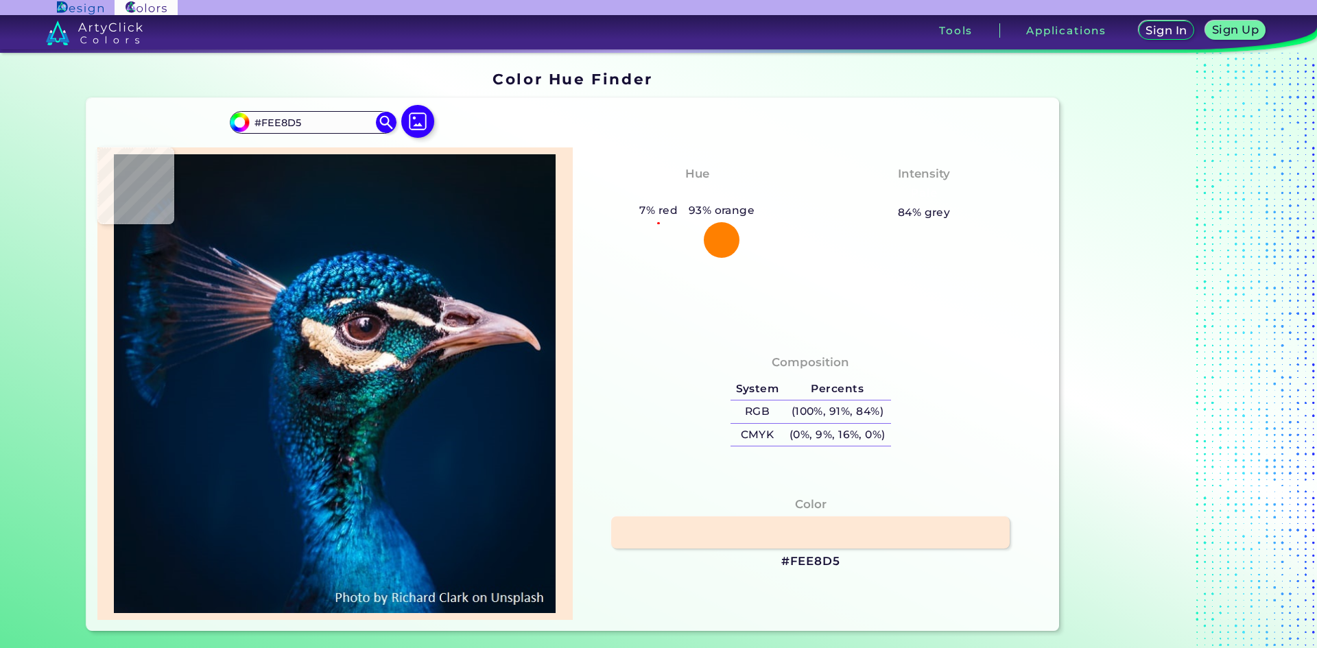
type input "#feecd8"
type input "#FEECD8"
type input "#f8e8d8"
type input "#F8E8D8"
type input "#f7ede1"
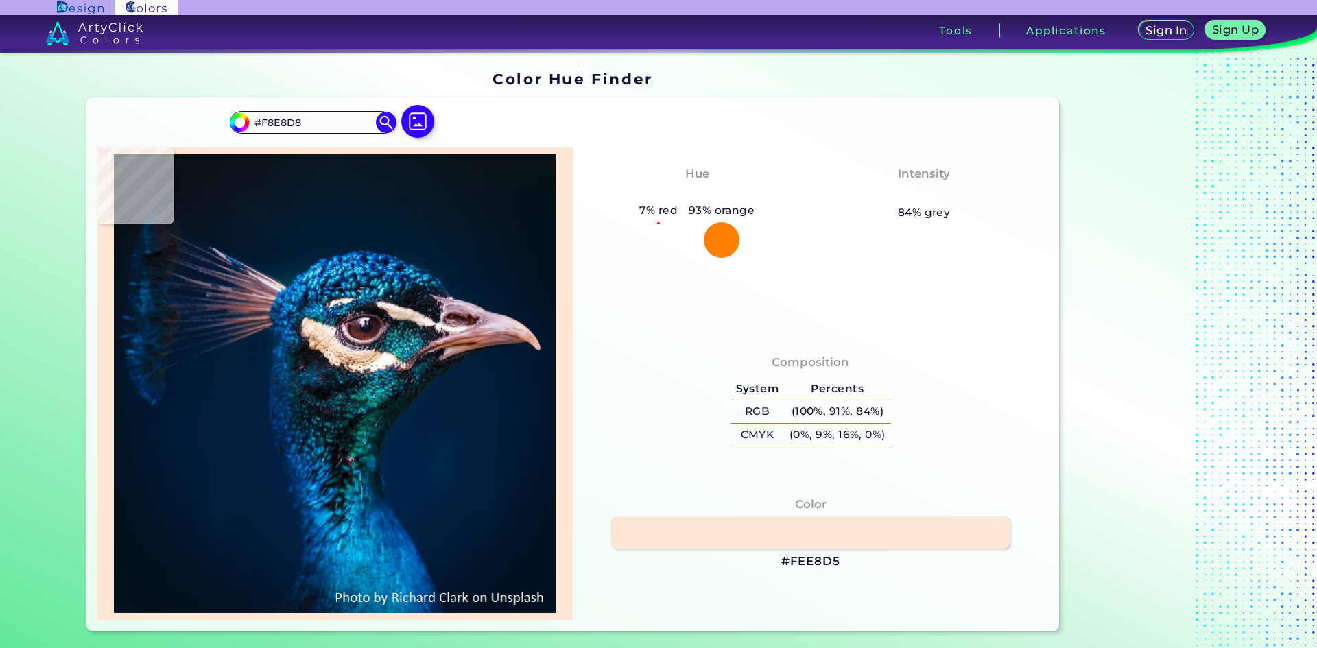
type input "#F7EDE1"
type input "#fbefe4"
type input "#FBEFE4"
type input "#fcf0ea"
type input "#FCF0EA"
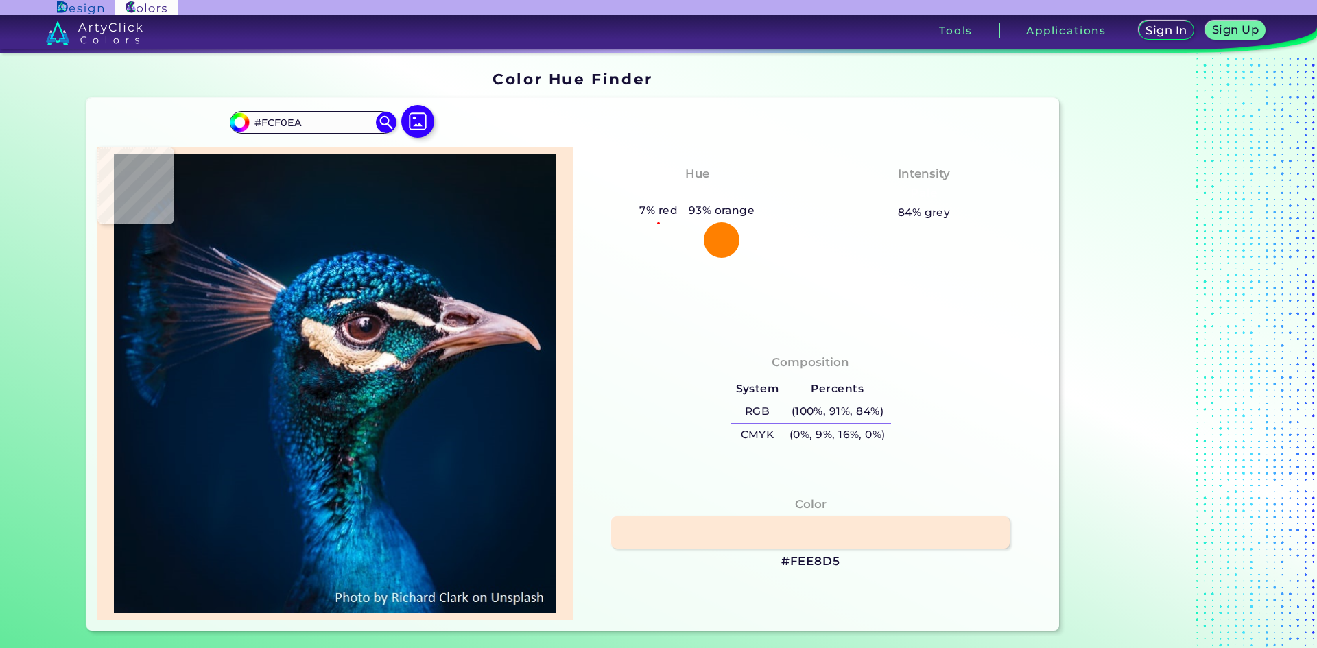
type input "#fcf3ef"
type input "#FCF3EF"
type input "#f9f1ea"
type input "#F9F1EA"
type input "#f8f9f1"
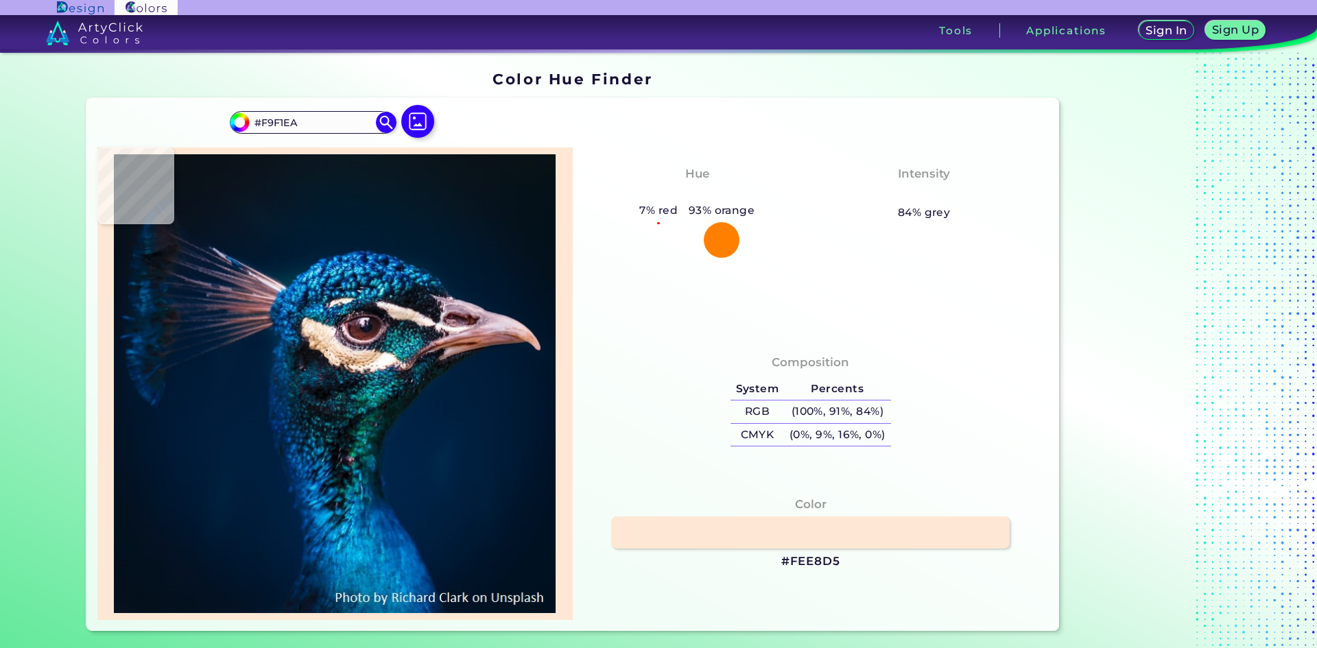
type input "#F8F9F1"
type input "#c9d7cf"
type input "#C9D7CF"
type input "#bbc0cd"
type input "#BBC0CD"
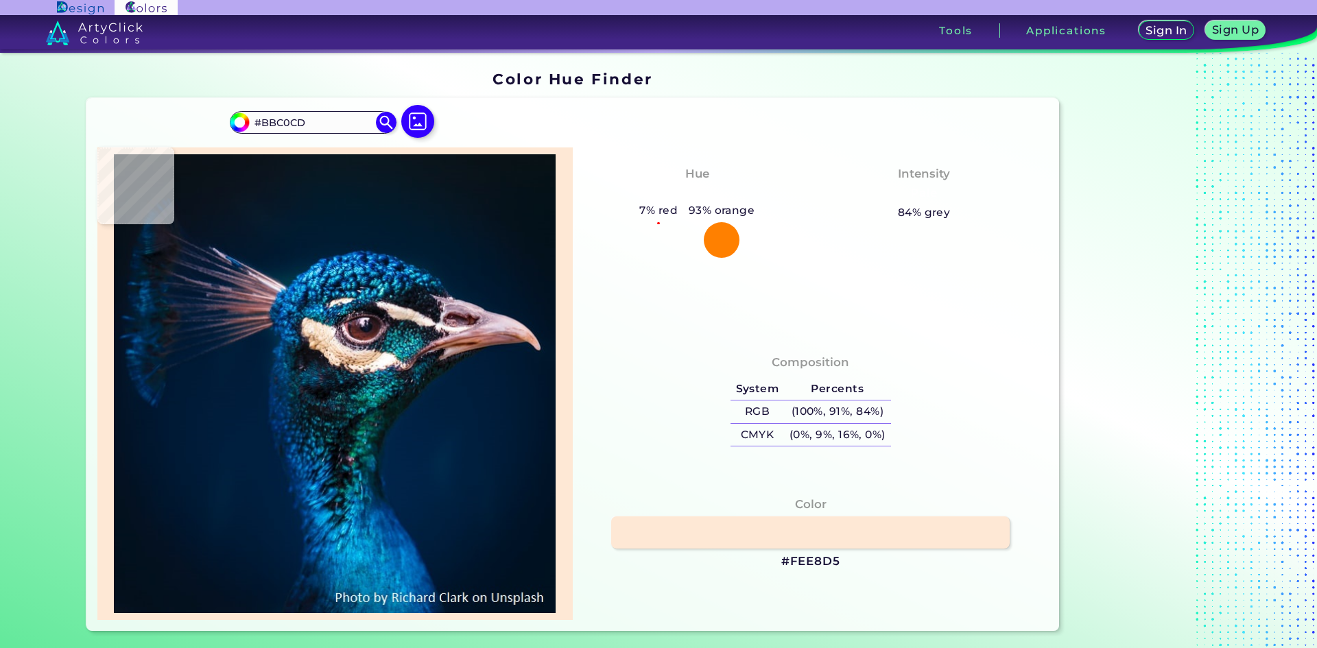
type input "#4f6274"
type input "#4F6274"
type input "#4e5167"
type input "#4E5167"
type input "#5e576e"
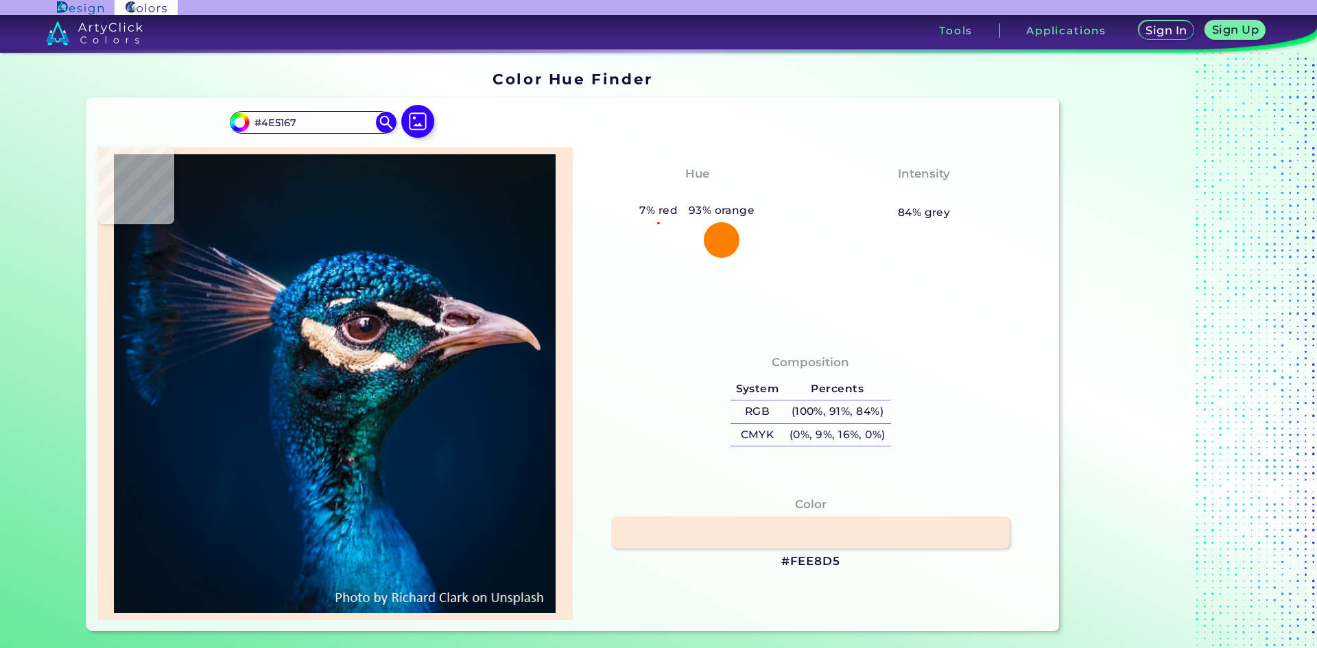
type input "#5E576E"
type input "#4c5266"
type input "#4C5266"
type input "#555466"
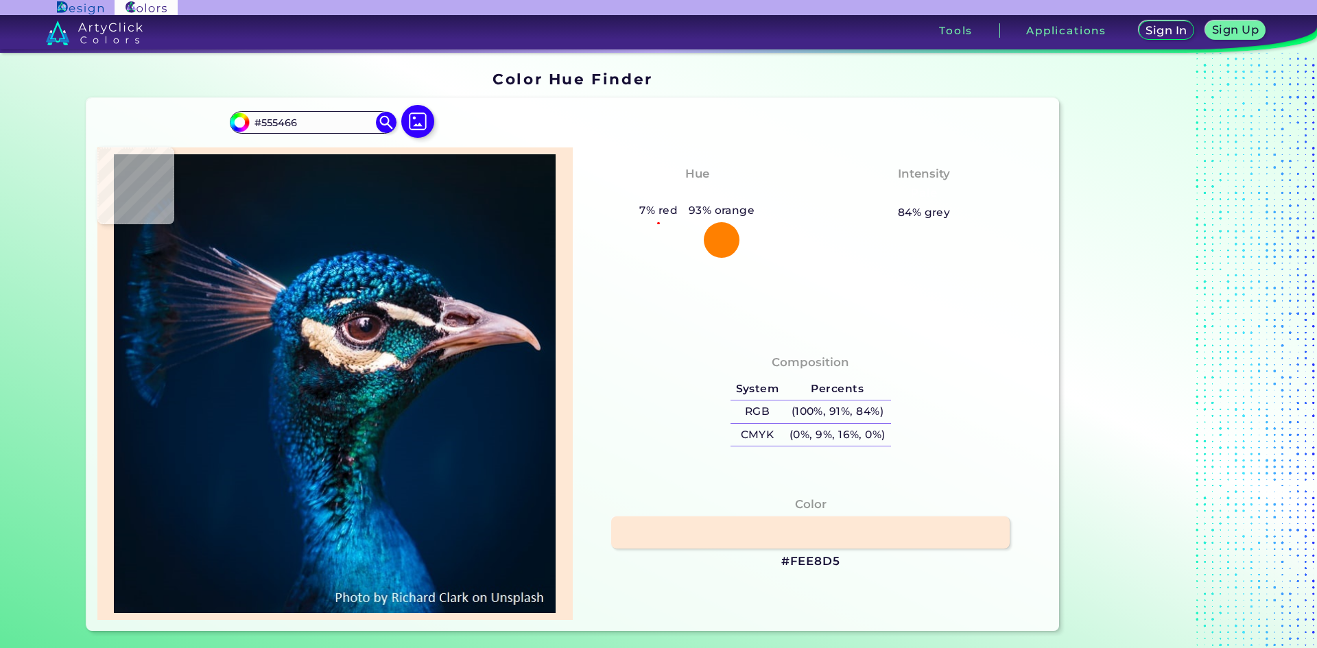
type input "#1b2231"
type input "#1B2231"
type input "#18192a"
type input "#18192A"
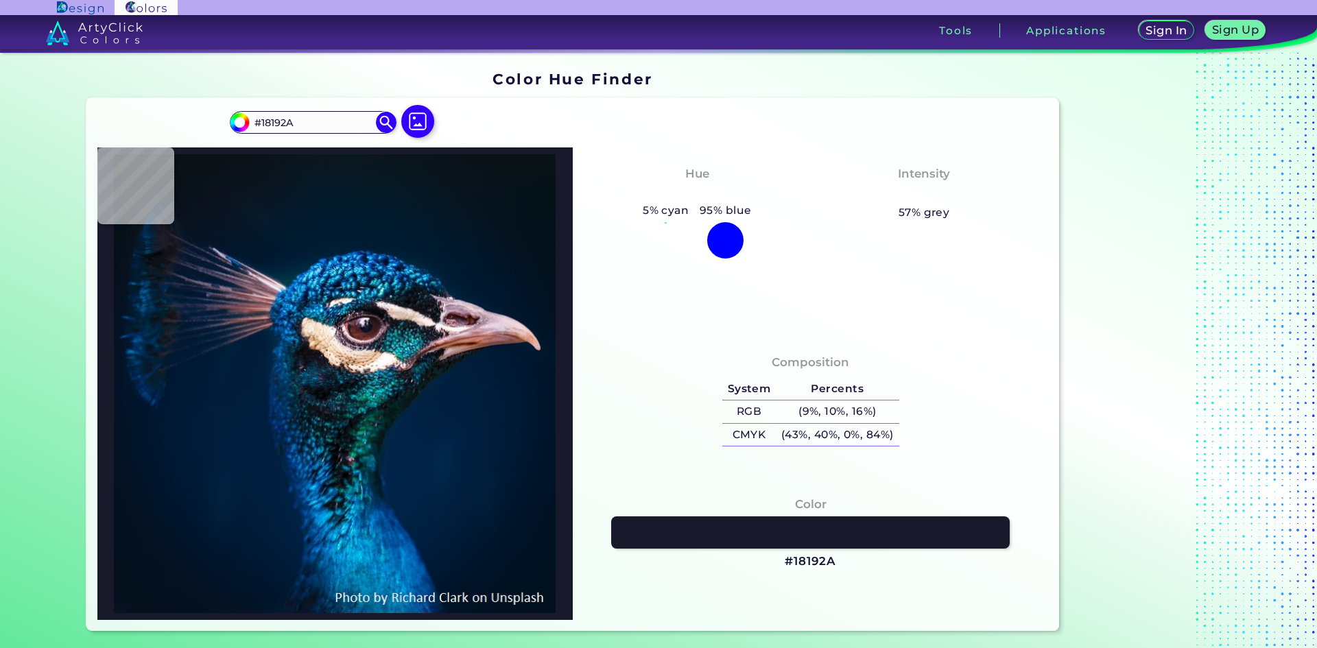
type input "#12111f"
type input "#12111F"
type input "#181521"
type input "#343039"
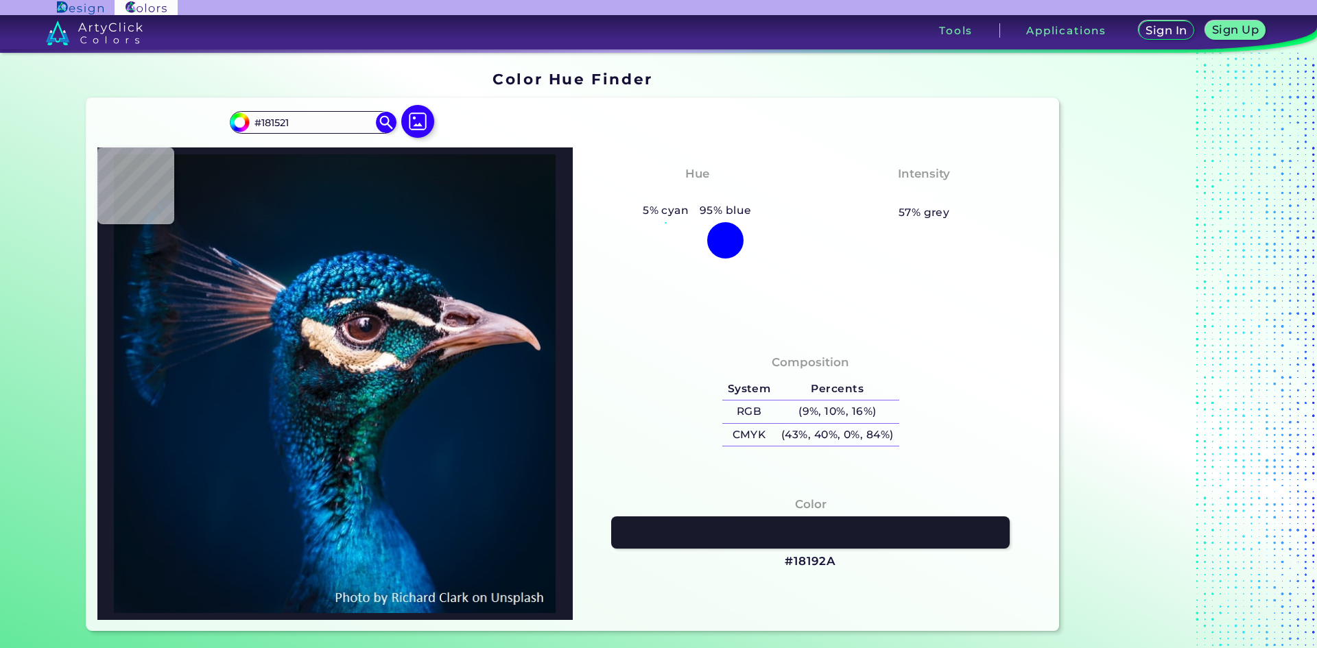
type input "#343039"
type input "#322c33"
type input "#322C33"
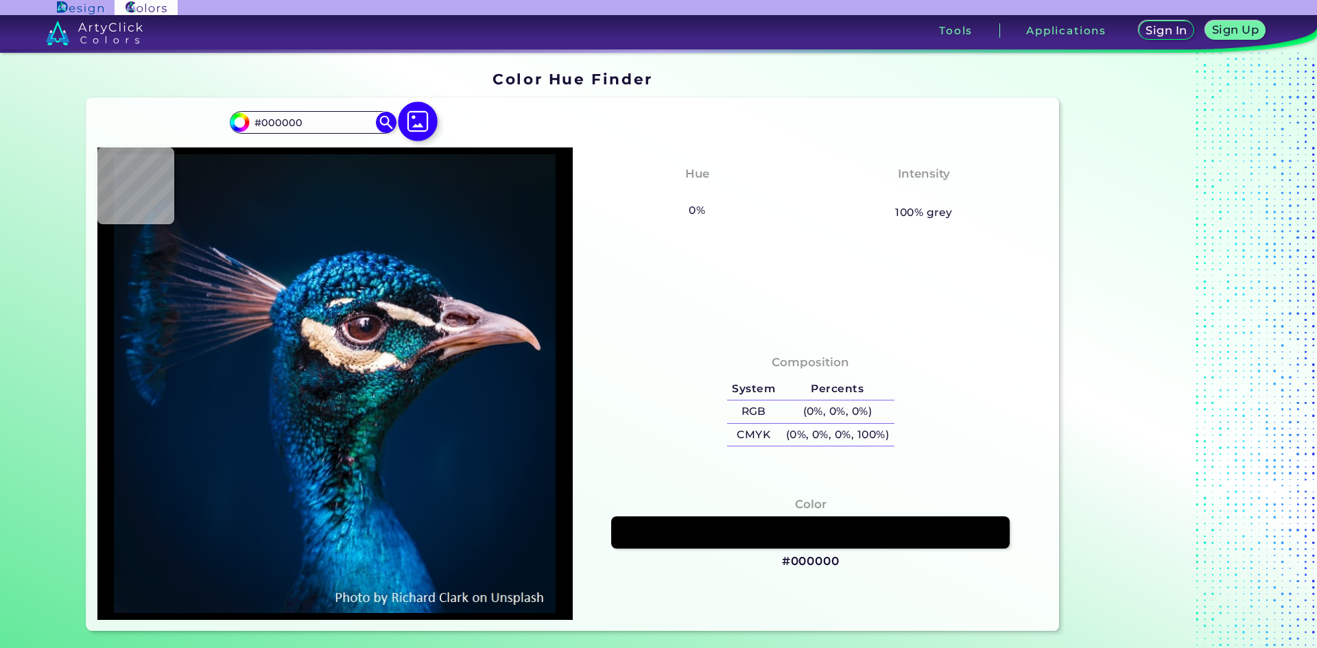
click at [410, 133] on img at bounding box center [418, 122] width 40 height 40
click at [0, 0] on input "file" at bounding box center [0, 0] width 0 height 0
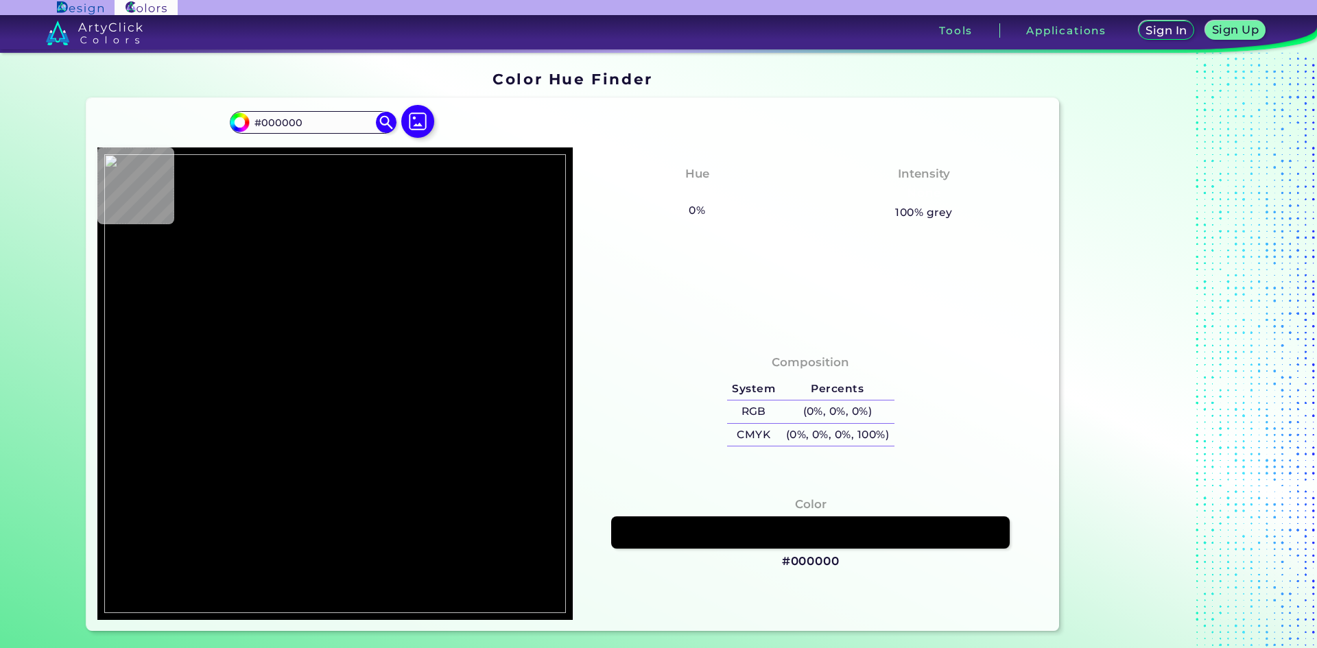
click at [117, 29] on img at bounding box center [94, 33] width 97 height 25
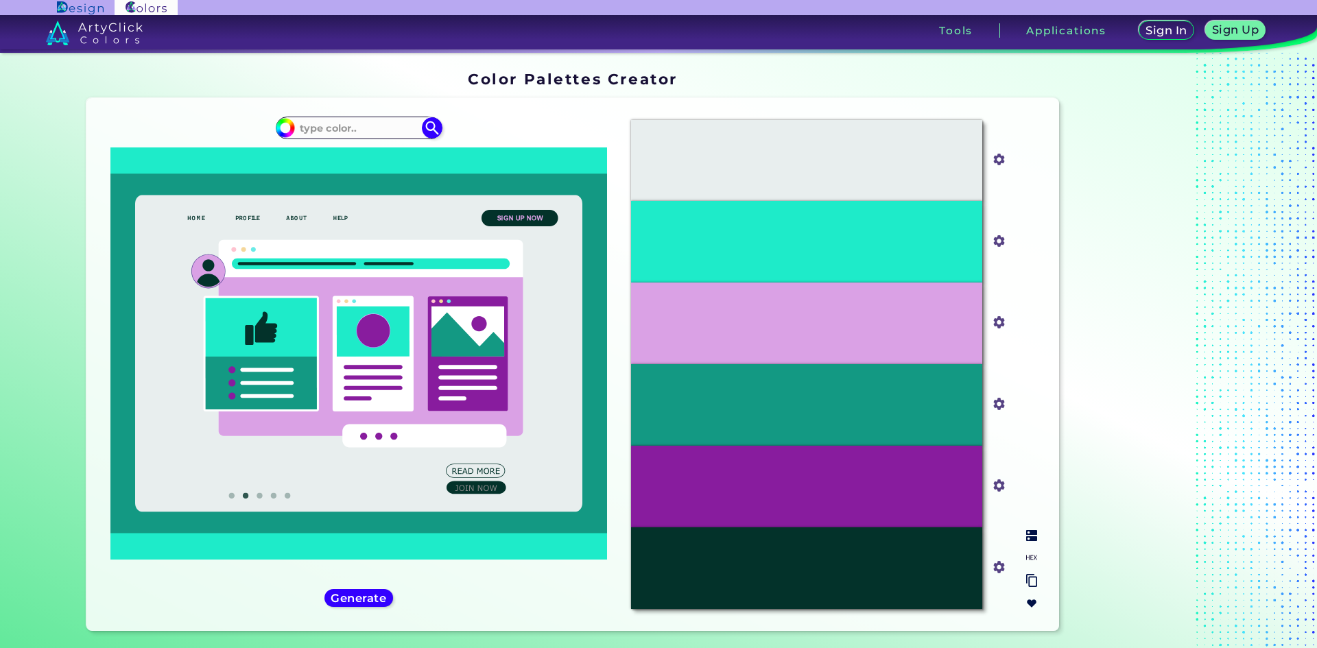
click at [948, 179] on div "#E8EEEE" at bounding box center [806, 161] width 351 height 82
drag, startPoint x: 878, startPoint y: 289, endPoint x: 884, endPoint y: 329, distance: 40.3
click at [878, 289] on div "#DAA1E5" at bounding box center [806, 324] width 351 height 82
drag, startPoint x: 340, startPoint y: 390, endPoint x: 354, endPoint y: 390, distance: 13.7
click at [344, 390] on g at bounding box center [358, 354] width 497 height 360
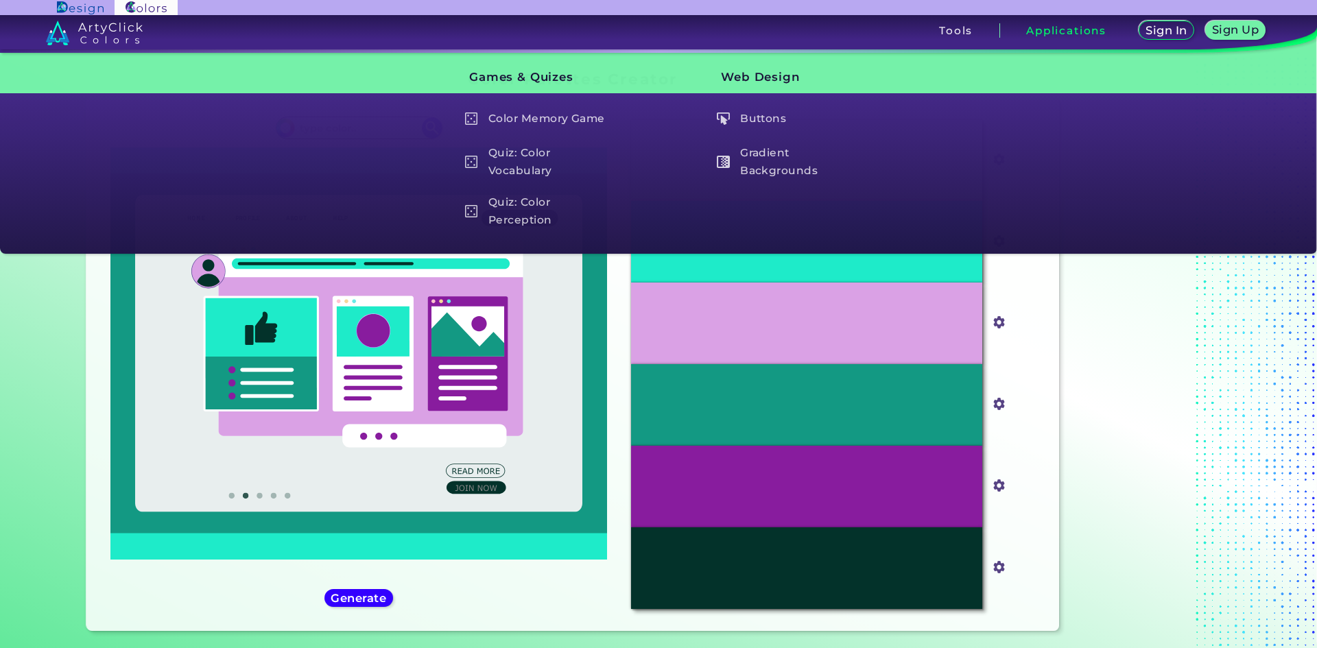
click at [1034, 26] on h3 "Applications" at bounding box center [1066, 30] width 80 height 10
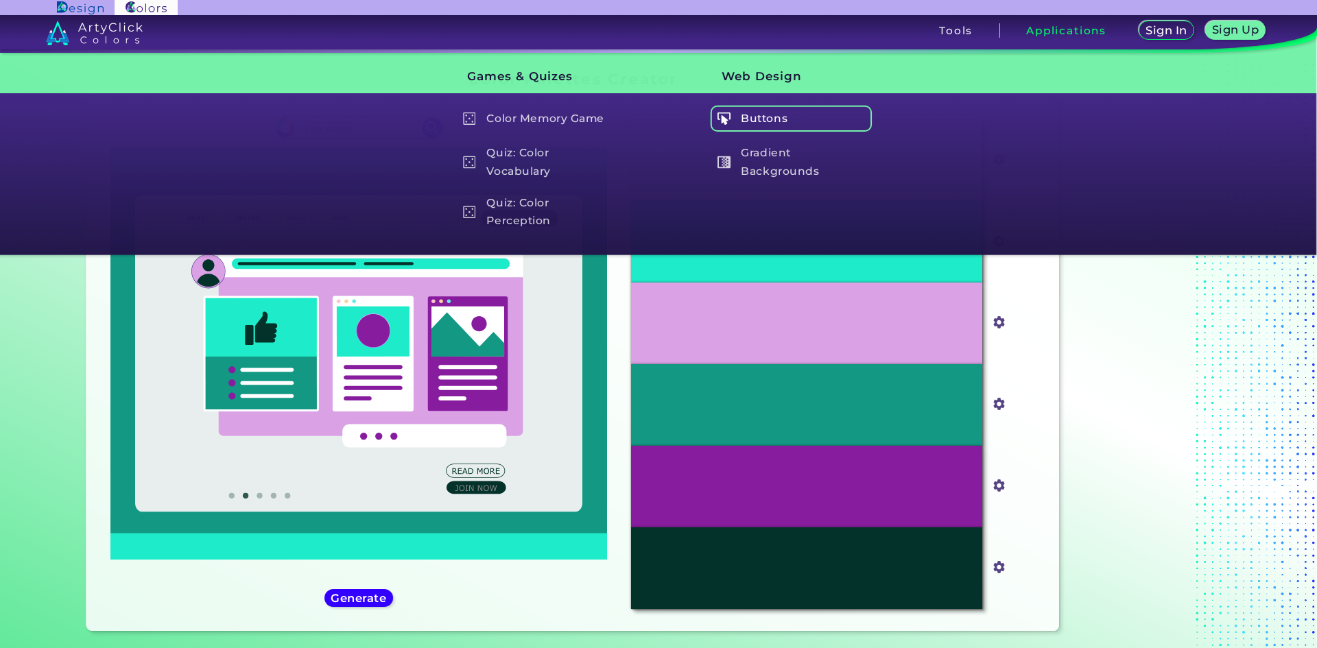
click at [792, 113] on h5 "Buttons" at bounding box center [791, 119] width 161 height 26
